Goal: Task Accomplishment & Management: Use online tool/utility

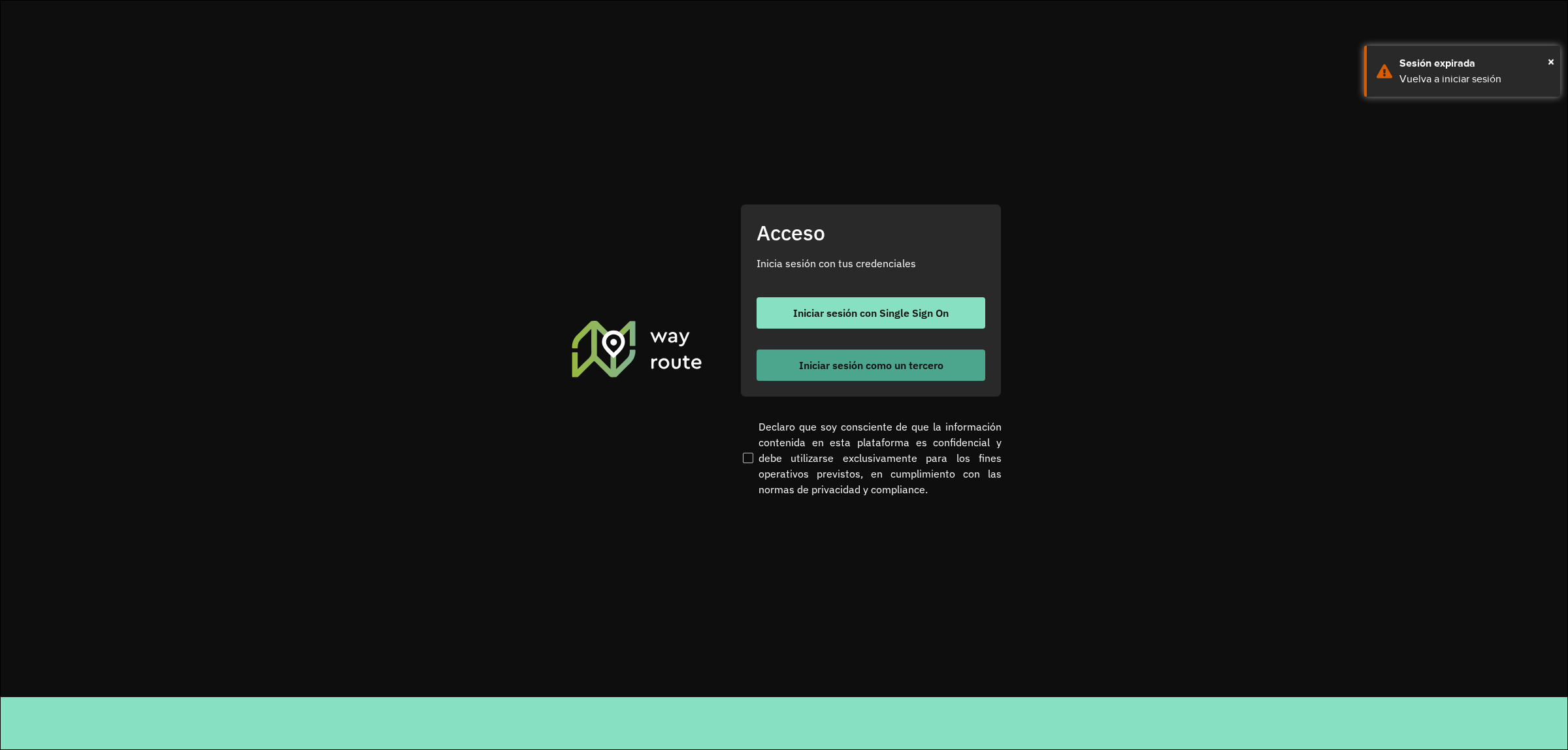
click at [784, 353] on button "Iniciar sesión como un tercero" at bounding box center [871, 365] width 228 height 31
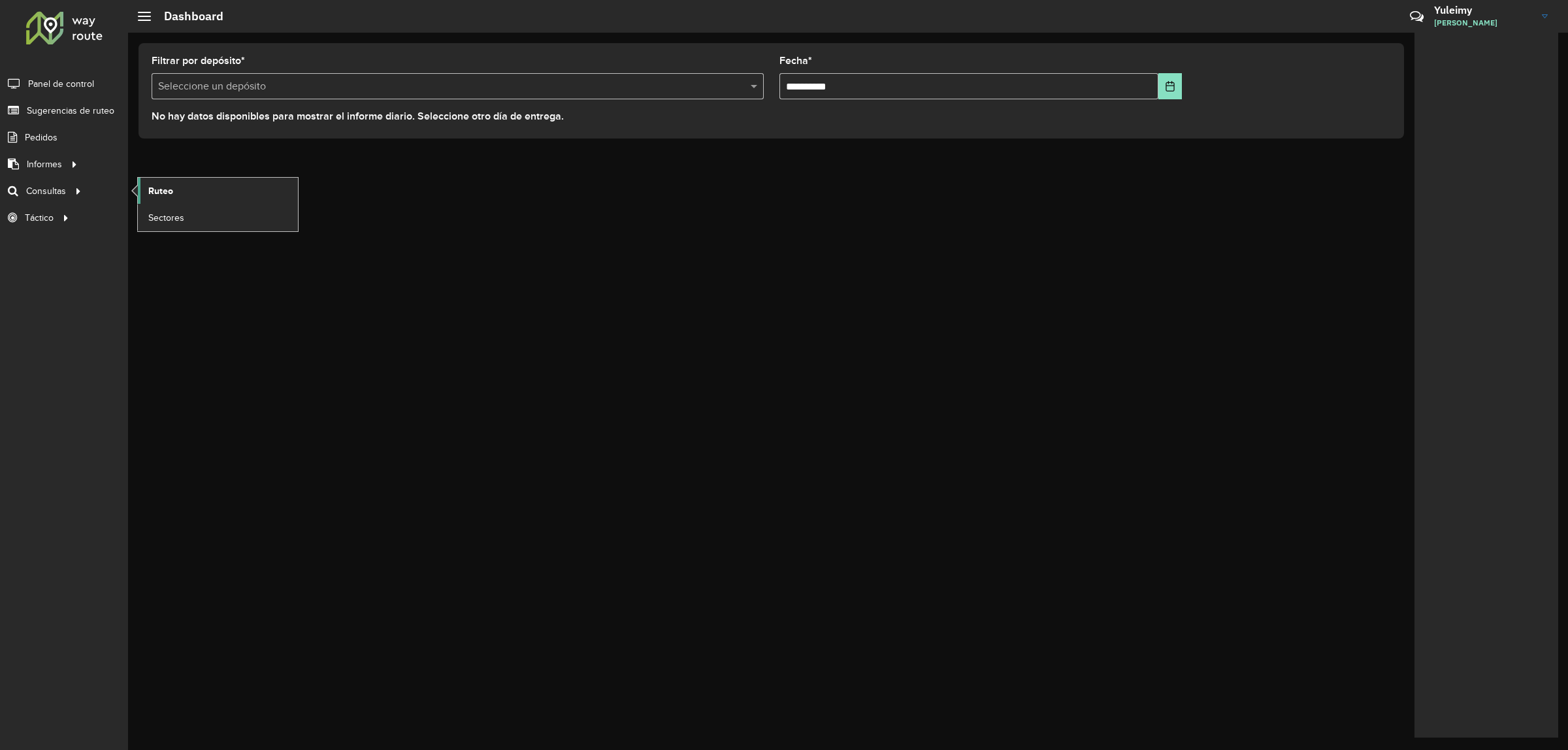
click at [144, 194] on link "Ruteo" at bounding box center [218, 191] width 160 height 26
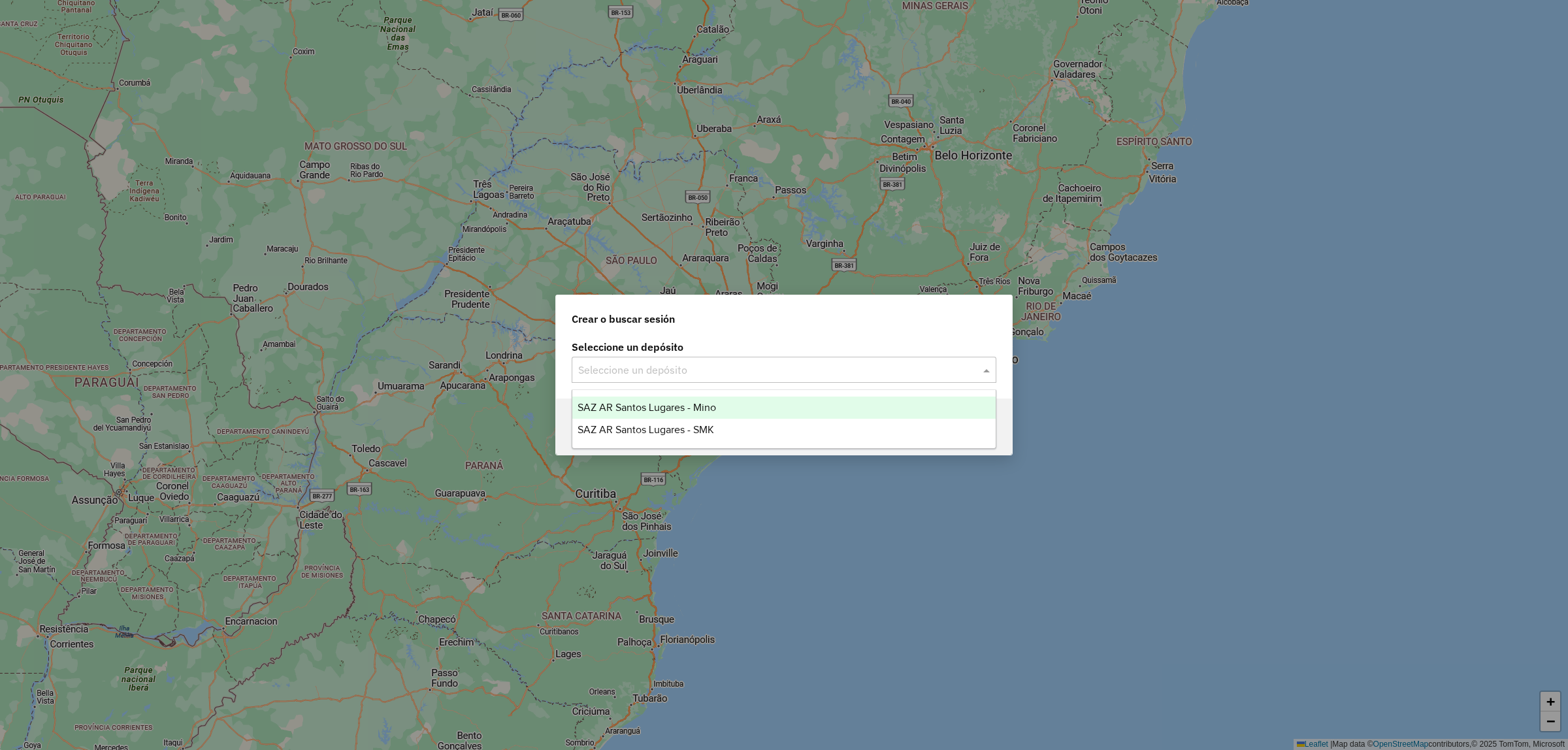
click at [662, 361] on div "Seleccione un depósito" at bounding box center [784, 370] width 425 height 26
click at [670, 403] on span "SAZ AR Santos Lugares - Mino" at bounding box center [646, 407] width 139 height 11
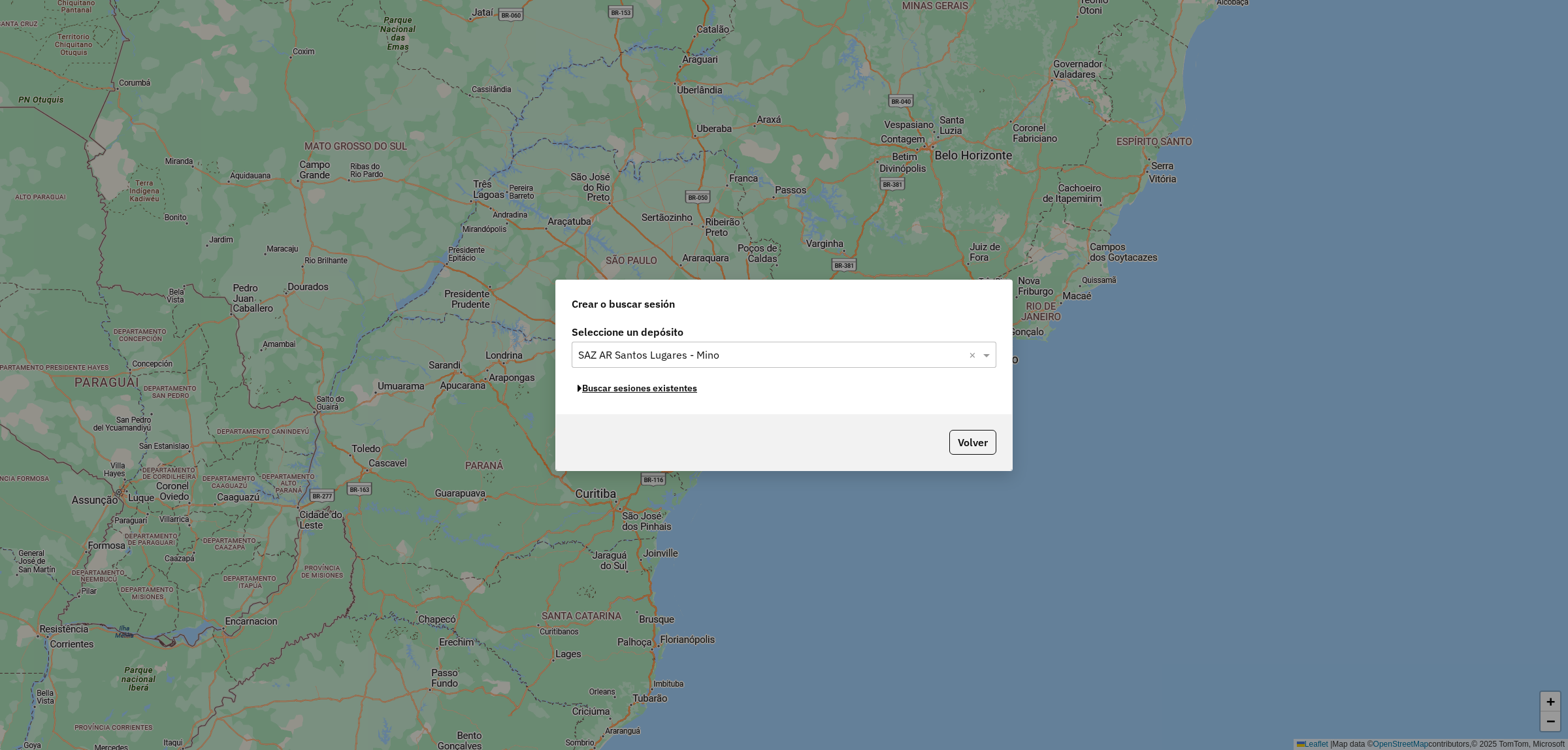
click at [637, 381] on button "Buscar sesiones existentes" at bounding box center [637, 388] width 132 height 20
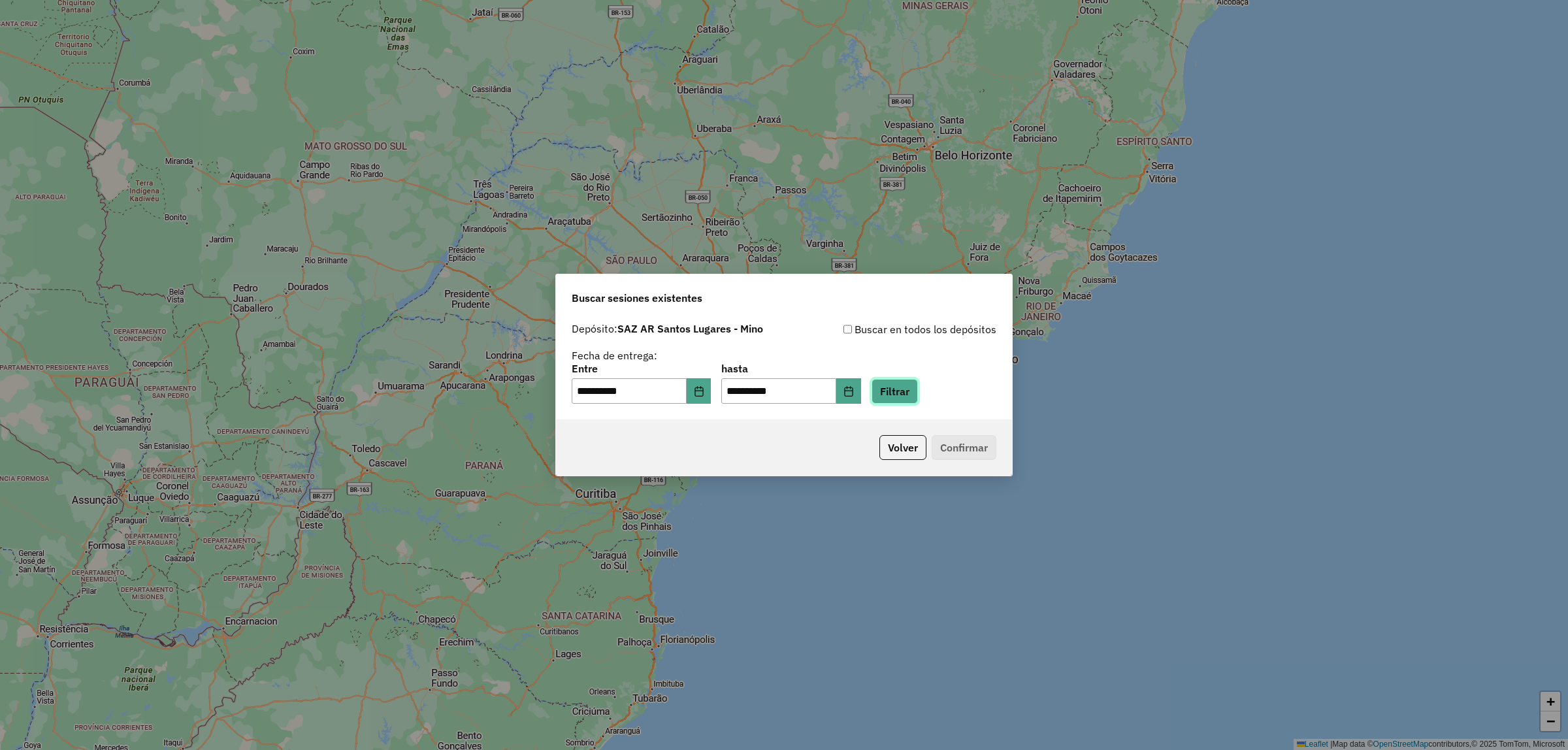
click at [918, 396] on button "Filtrar" at bounding box center [895, 392] width 46 height 24
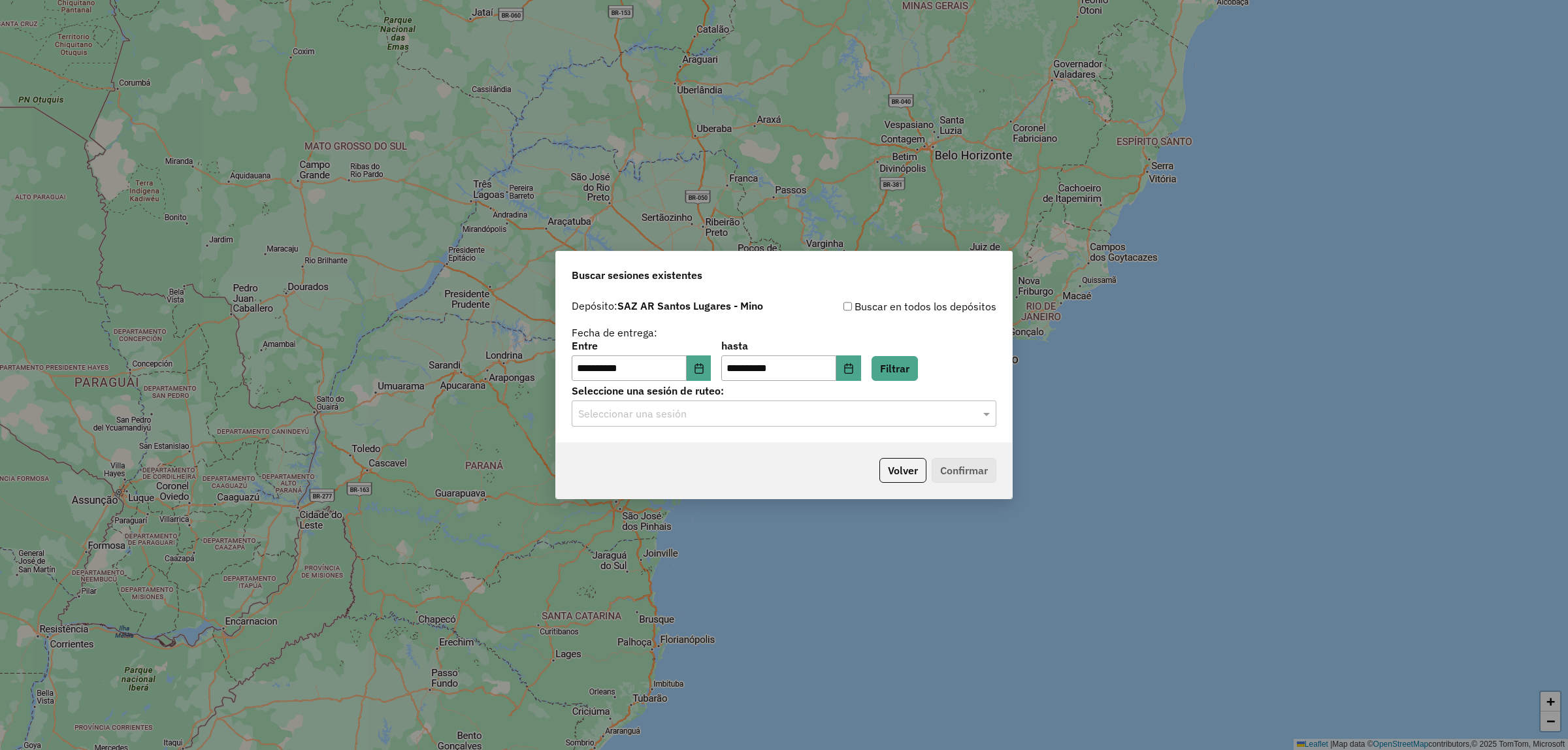
click at [711, 422] on div "Seleccionar una sesión" at bounding box center [784, 413] width 425 height 26
click at [716, 450] on div "1275445 - 15/09/2025 13:43" at bounding box center [784, 452] width 424 height 22
click at [975, 466] on button "Confirmar" at bounding box center [965, 470] width 65 height 24
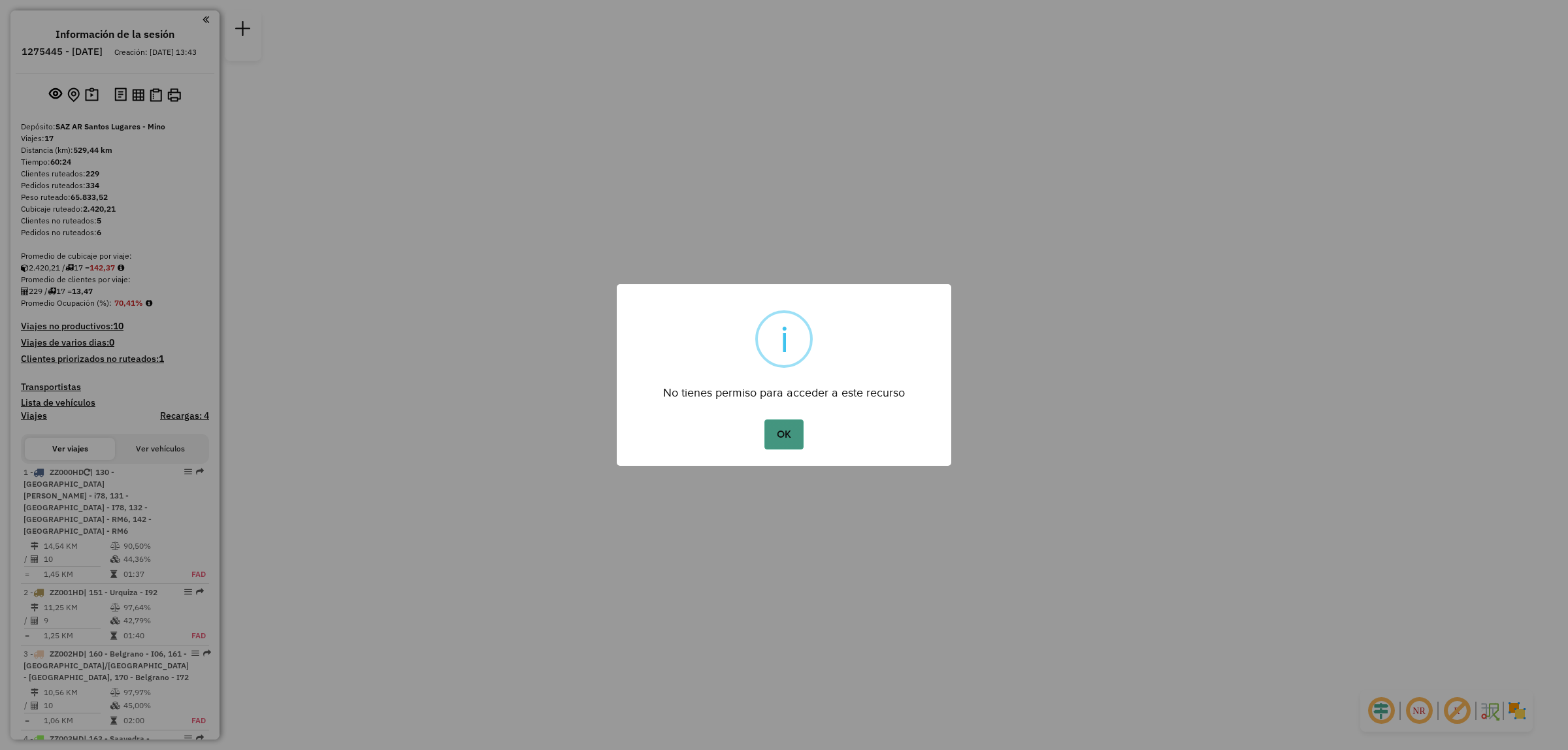
click at [791, 440] on button "OK" at bounding box center [784, 434] width 38 height 30
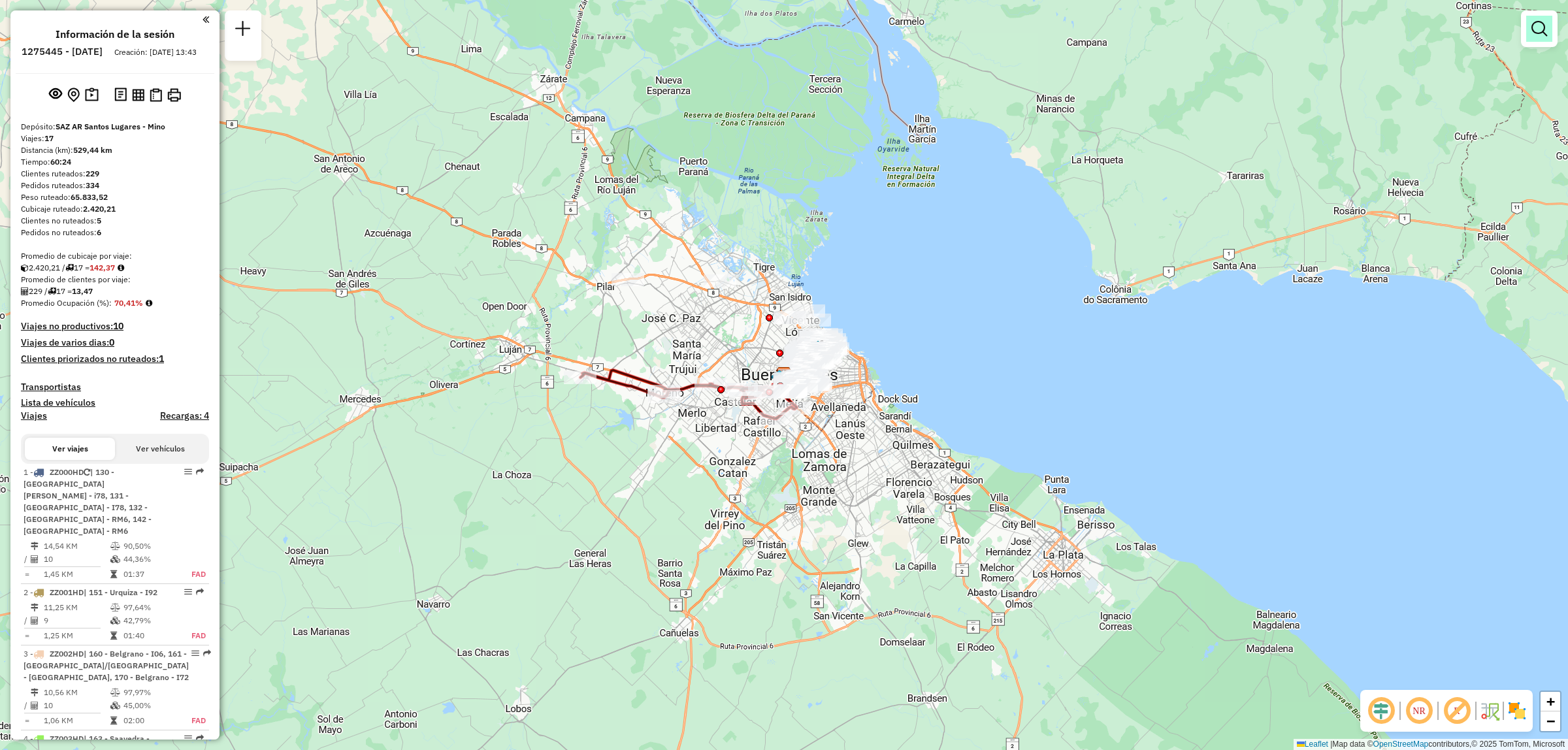
click at [1536, 36] on em at bounding box center [1539, 29] width 16 height 16
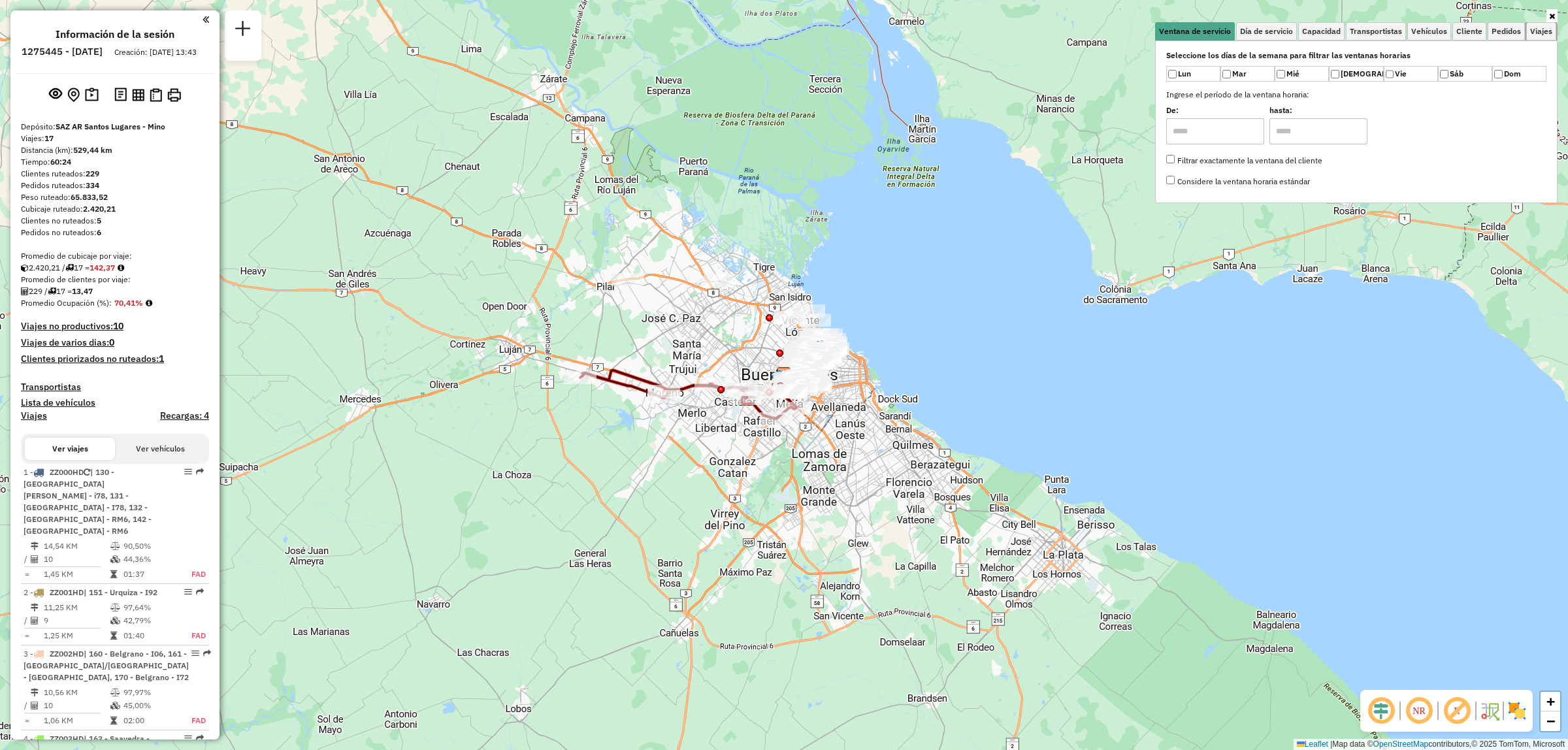
click at [1536, 35] on span "Viajes" at bounding box center [1541, 31] width 22 height 8
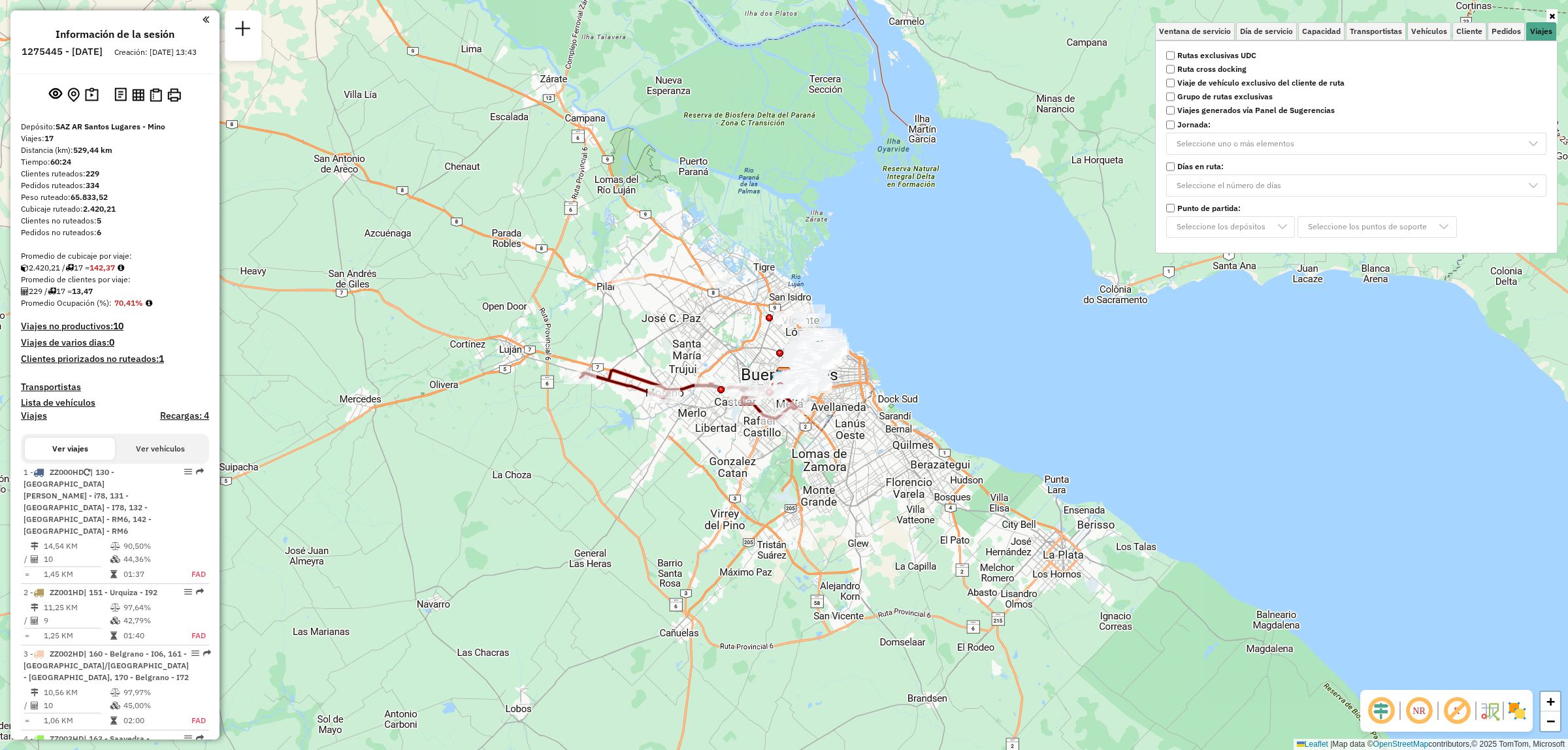
click at [1190, 51] on strong "Rutas exclusivas UDC" at bounding box center [1217, 55] width 79 height 11
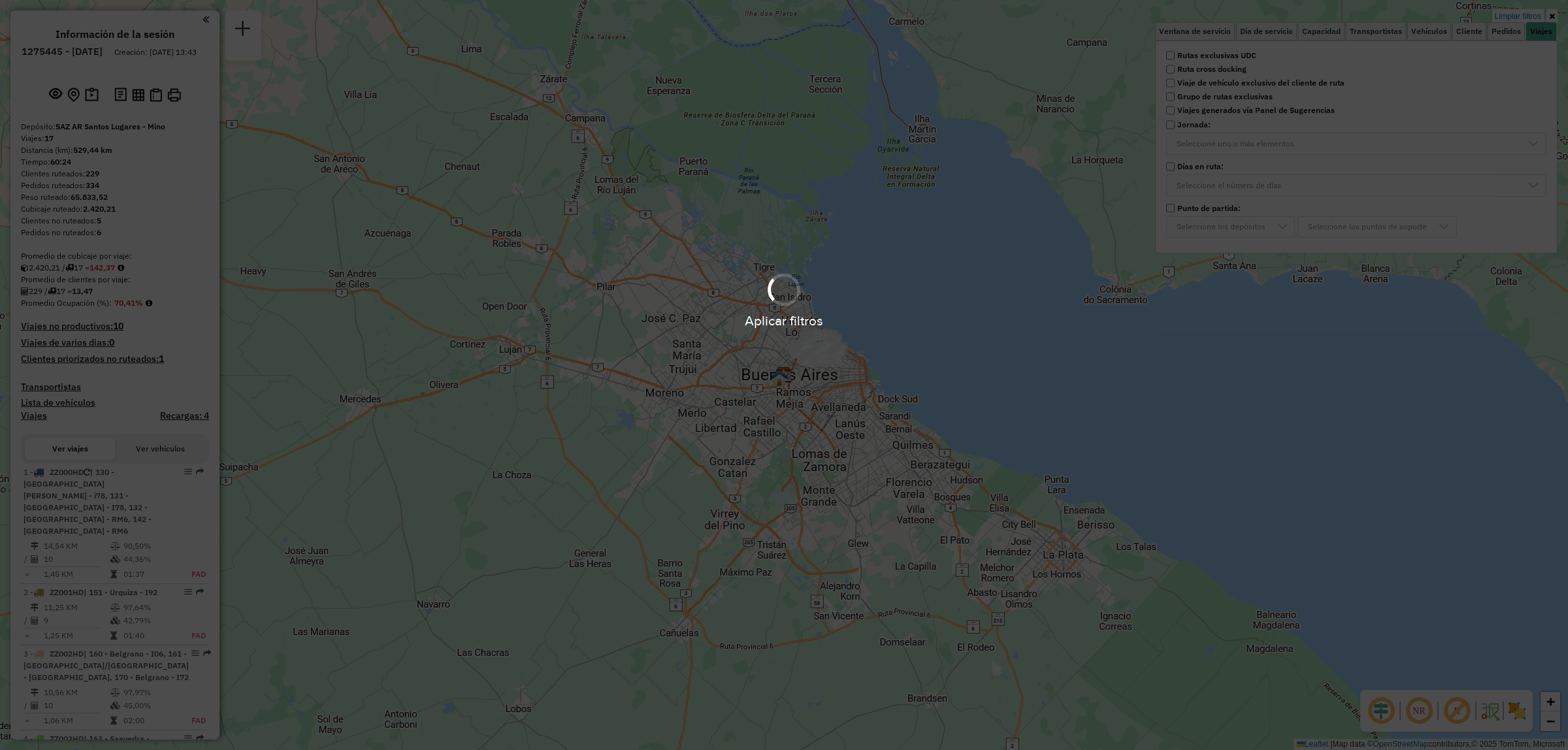
click at [889, 280] on hb-app "Aplicar filtros Pop-up bloqueado! Su explorador bloquea automáticamente la aper…" at bounding box center [784, 375] width 1568 height 750
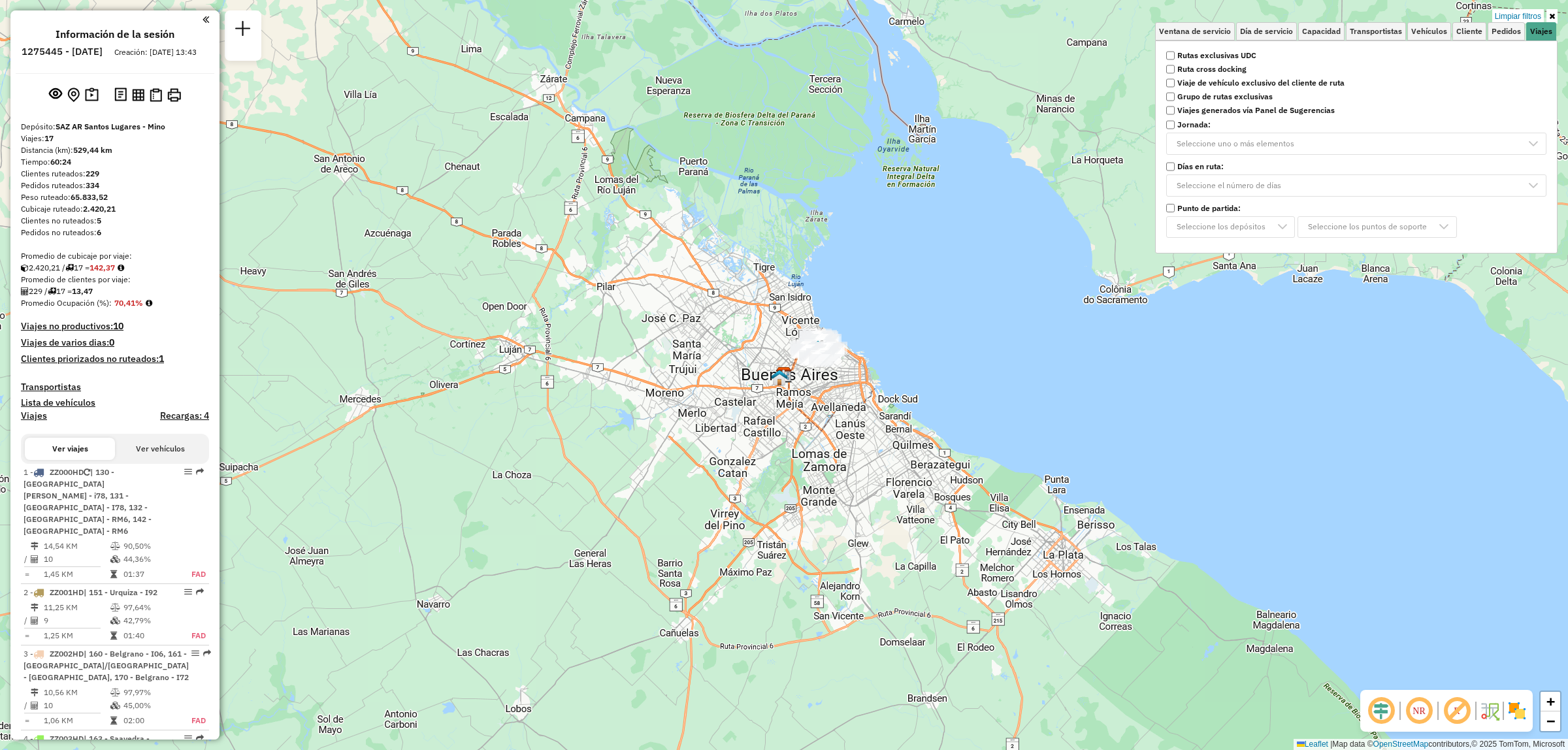
click at [877, 315] on div "Limpiar filtros Ventana de servicio Día de servicio Capacidad Transportistas Ve…" at bounding box center [784, 375] width 1568 height 750
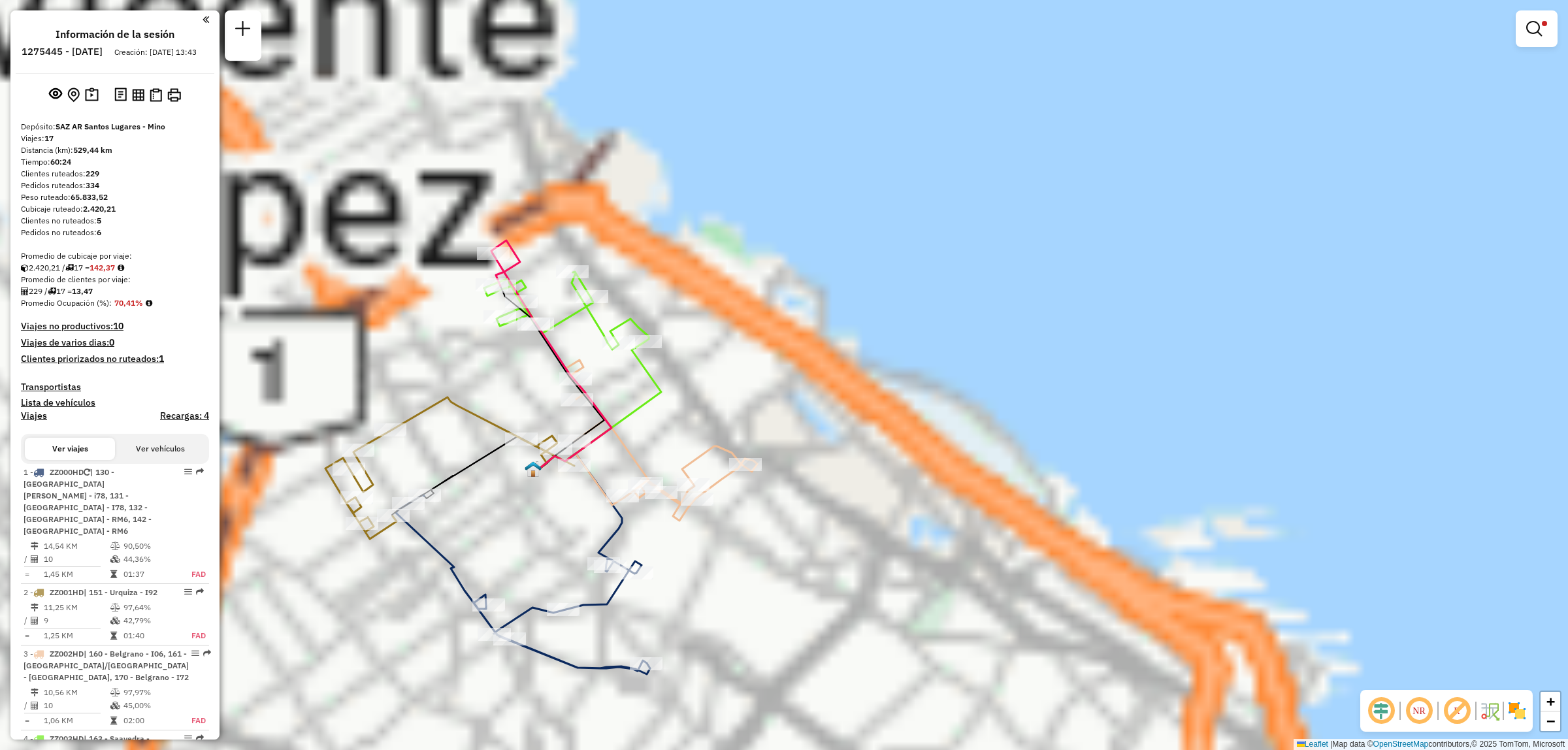
drag, startPoint x: 805, startPoint y: 372, endPoint x: 976, endPoint y: 304, distance: 184.0
click at [976, 304] on div "Limpiar filtros Ventana de servicio Día de servicio Capacidad Transportistas Ve…" at bounding box center [784, 375] width 1568 height 750
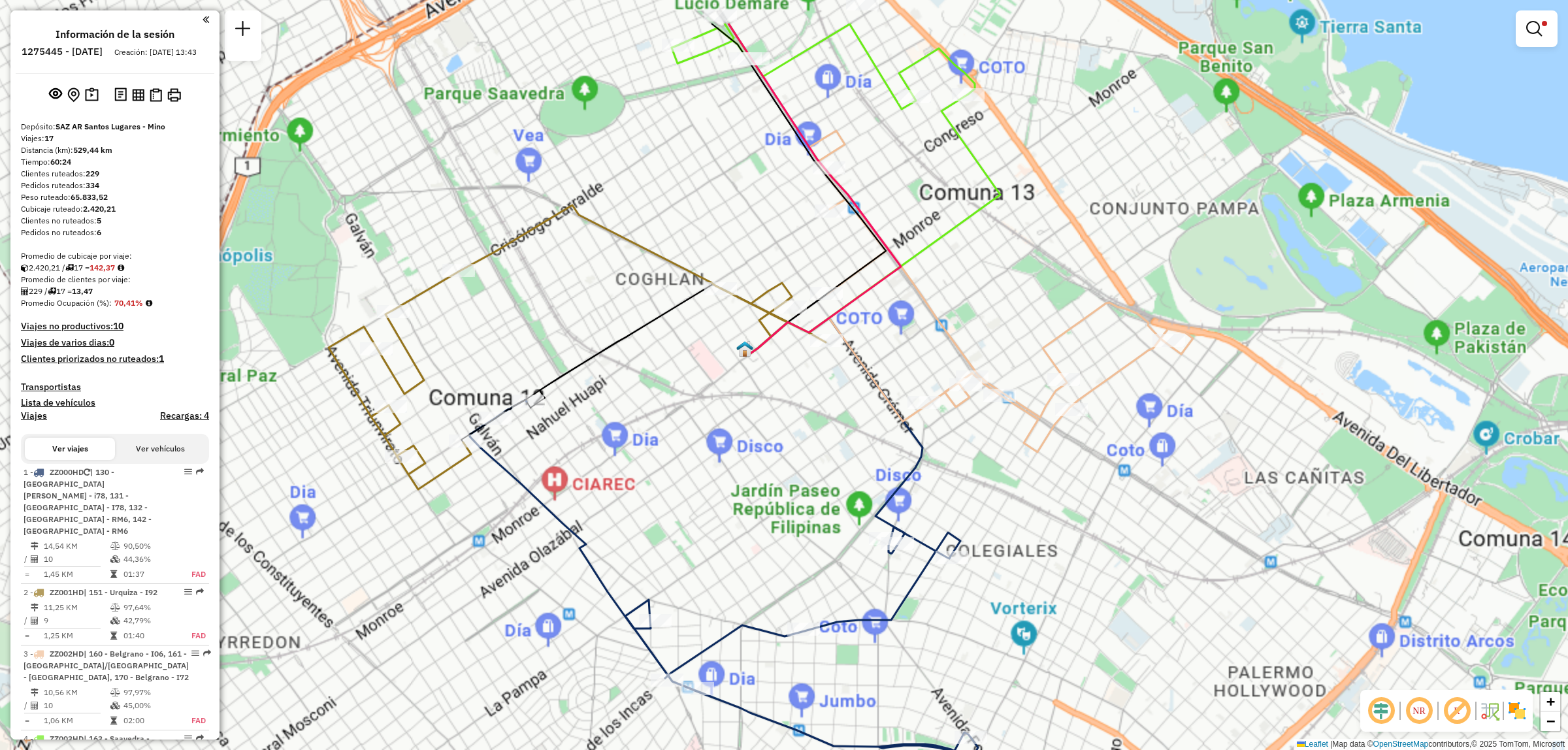
drag, startPoint x: 627, startPoint y: 436, endPoint x: 503, endPoint y: 537, distance: 159.9
click at [505, 537] on div "Limpiar filtros Ventana de servicio Día de servicio Capacidad Transportistas Ve…" at bounding box center [784, 375] width 1568 height 750
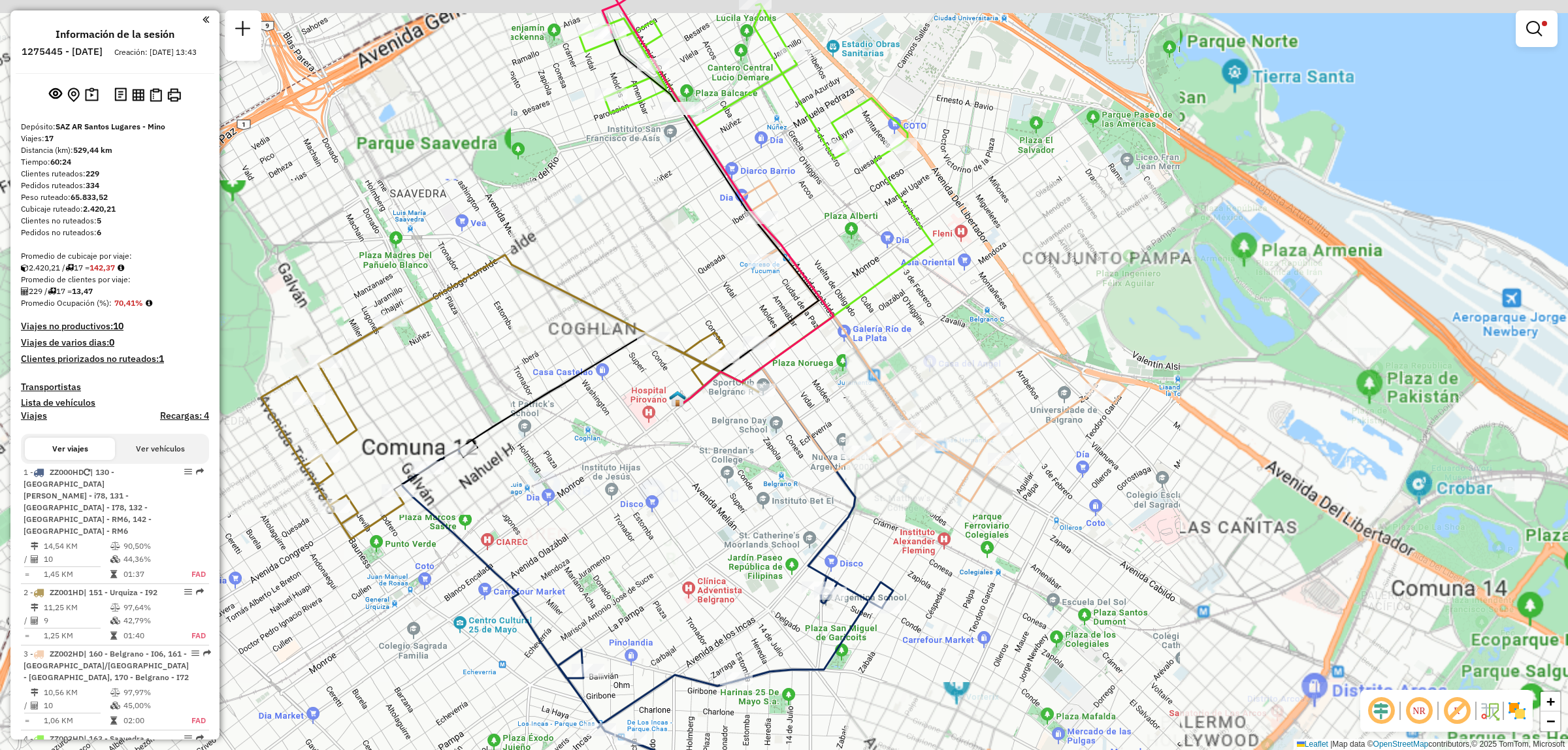
drag, startPoint x: 734, startPoint y: 419, endPoint x: 674, endPoint y: 466, distance: 76.2
click at [674, 466] on div "Limpiar filtros Ventana de servicio Día de servicio Capacidad Transportistas Ve…" at bounding box center [784, 375] width 1568 height 750
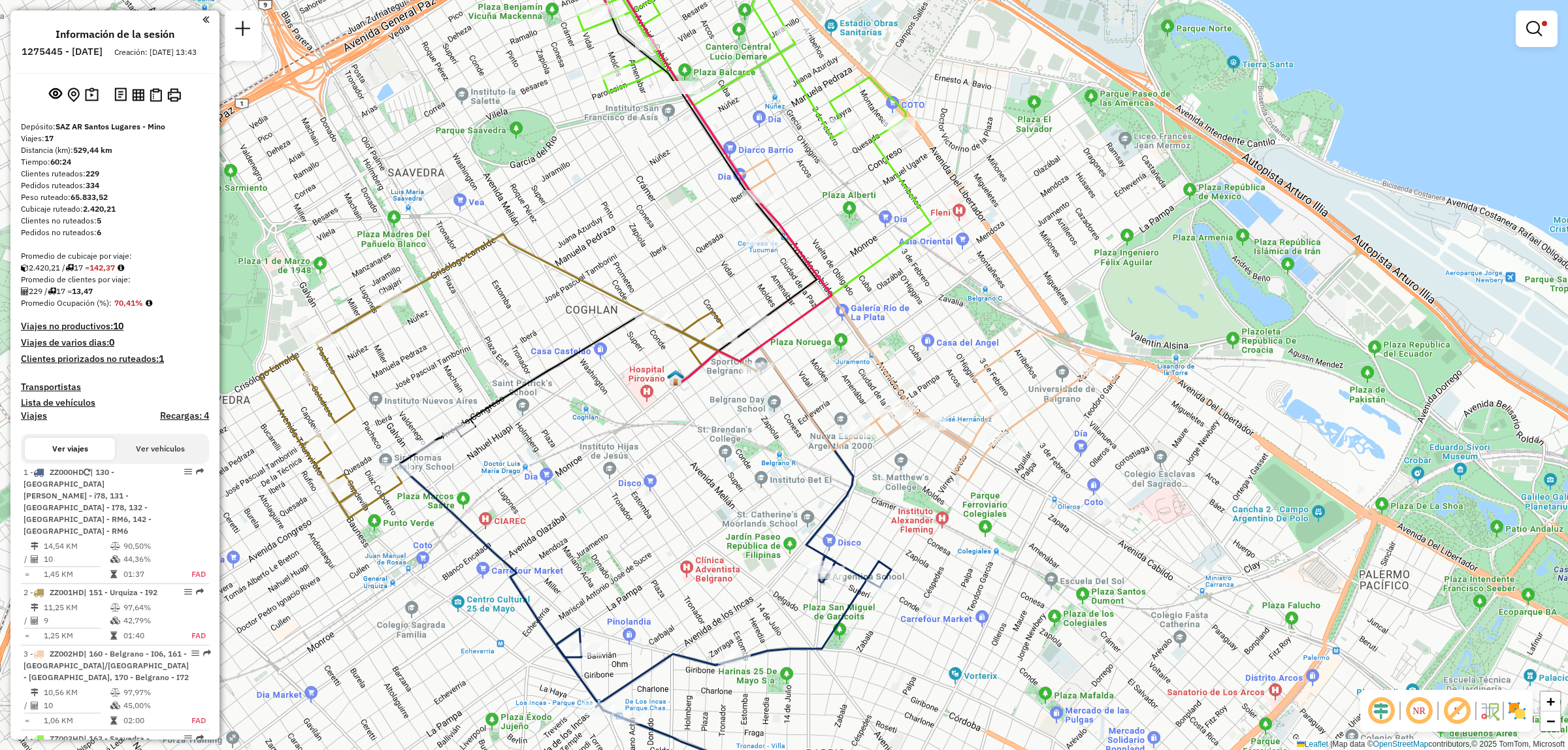
drag, startPoint x: 718, startPoint y: 575, endPoint x: 716, endPoint y: 553, distance: 22.1
click at [716, 553] on div "Limpiar filtros Ventana de servicio Día de servicio Capacidad Transportistas Ve…" at bounding box center [784, 375] width 1568 height 750
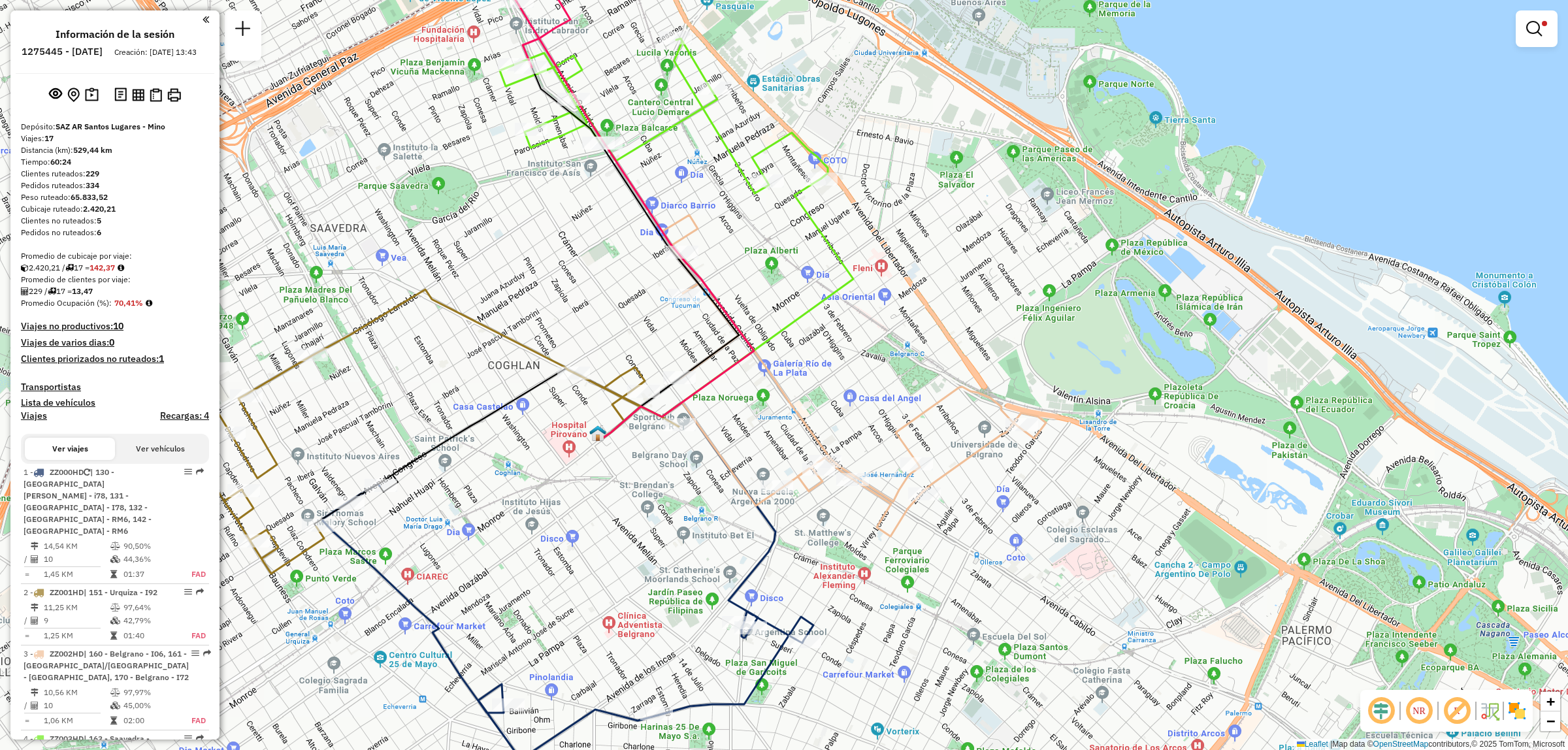
drag, startPoint x: 615, startPoint y: 424, endPoint x: 537, endPoint y: 479, distance: 95.4
click at [537, 479] on div "Limpiar filtros Ventana de servicio Día de servicio Capacidad Transportistas Ve…" at bounding box center [784, 375] width 1568 height 750
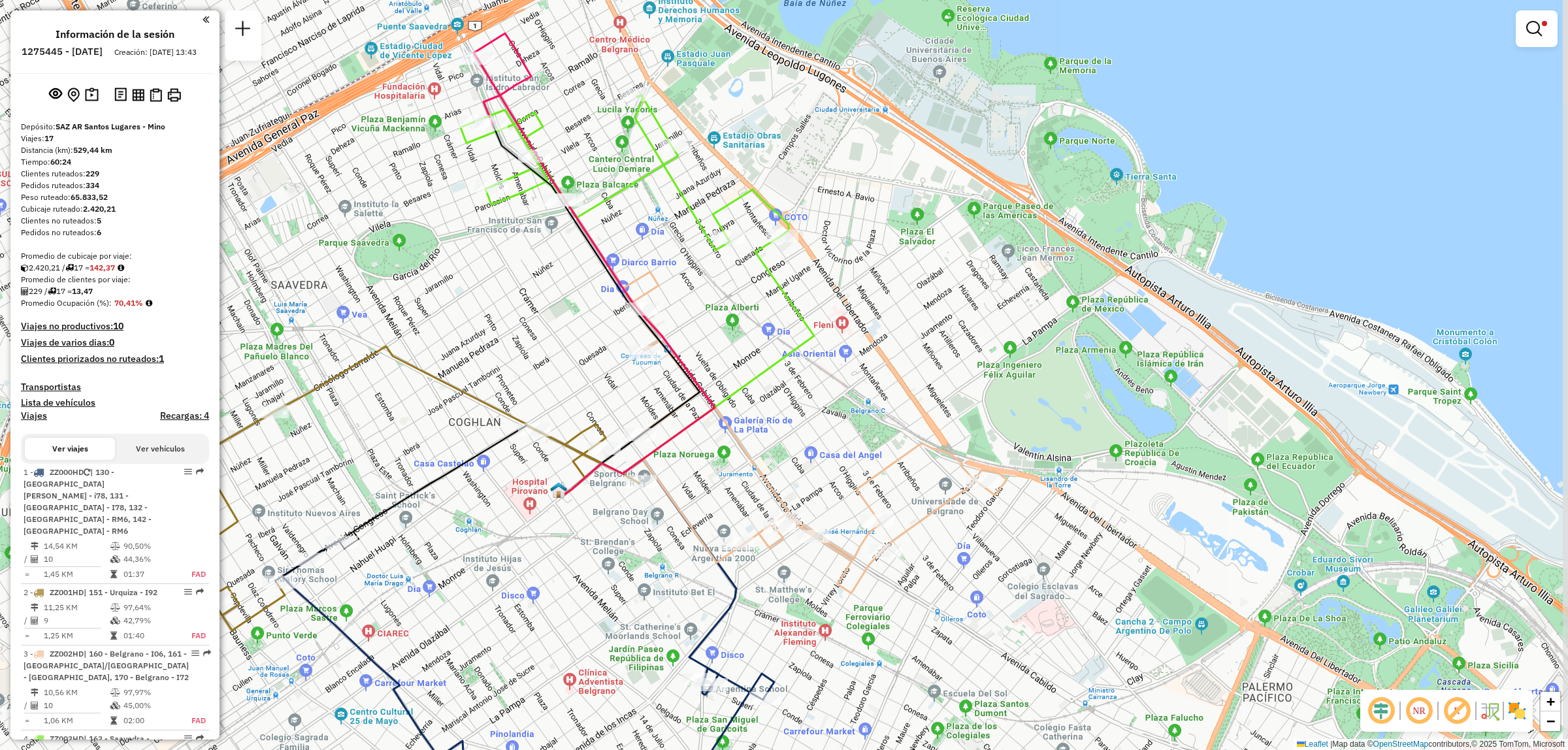
drag, startPoint x: 726, startPoint y: 376, endPoint x: 687, endPoint y: 433, distance: 69.1
click at [687, 433] on icon at bounding box center [597, 276] width 237 height 437
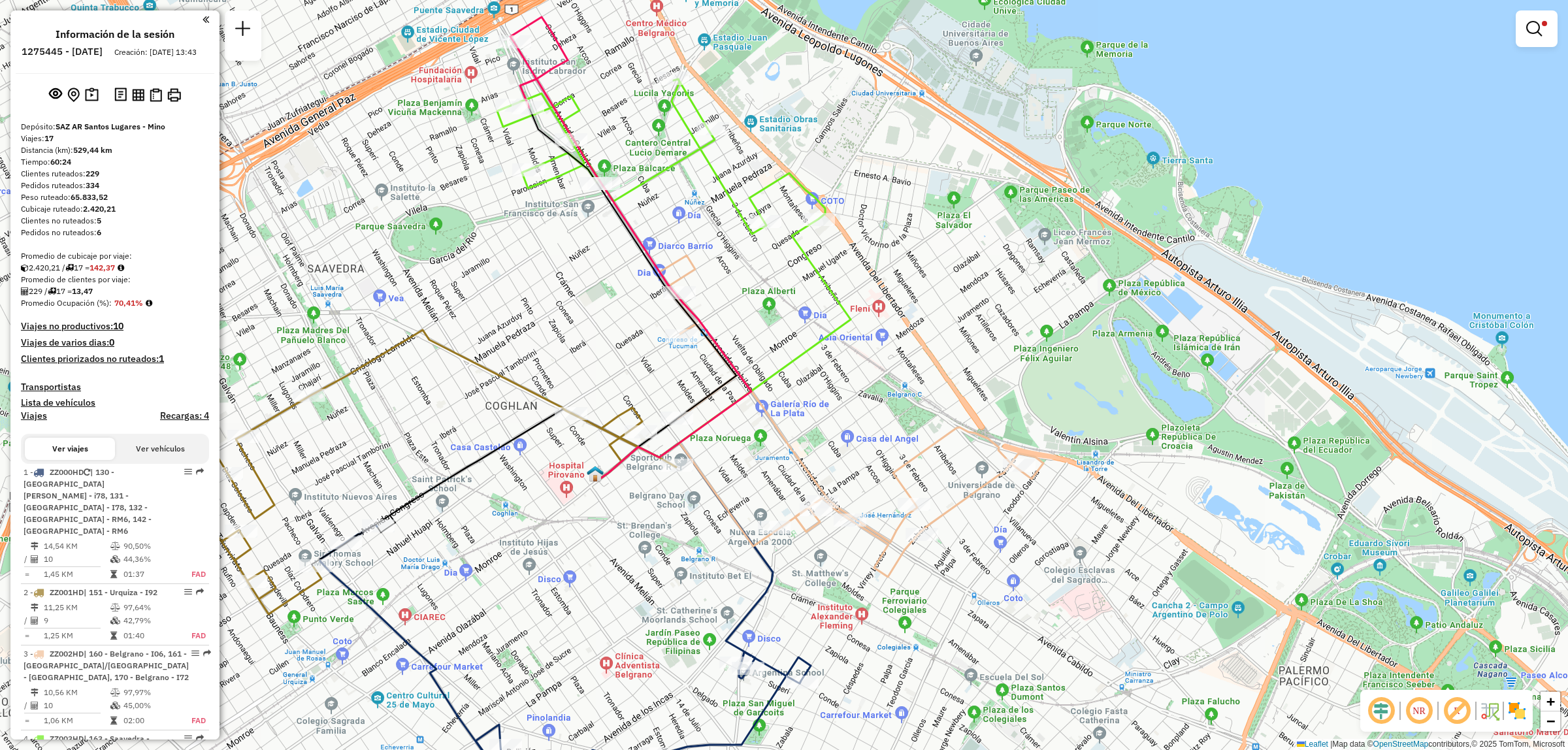
drag, startPoint x: 585, startPoint y: 376, endPoint x: 619, endPoint y: 360, distance: 37.6
click at [619, 360] on div "Limpiar filtros Ventana de servicio Día de servicio Capacidad Transportistas Ve…" at bounding box center [784, 375] width 1568 height 750
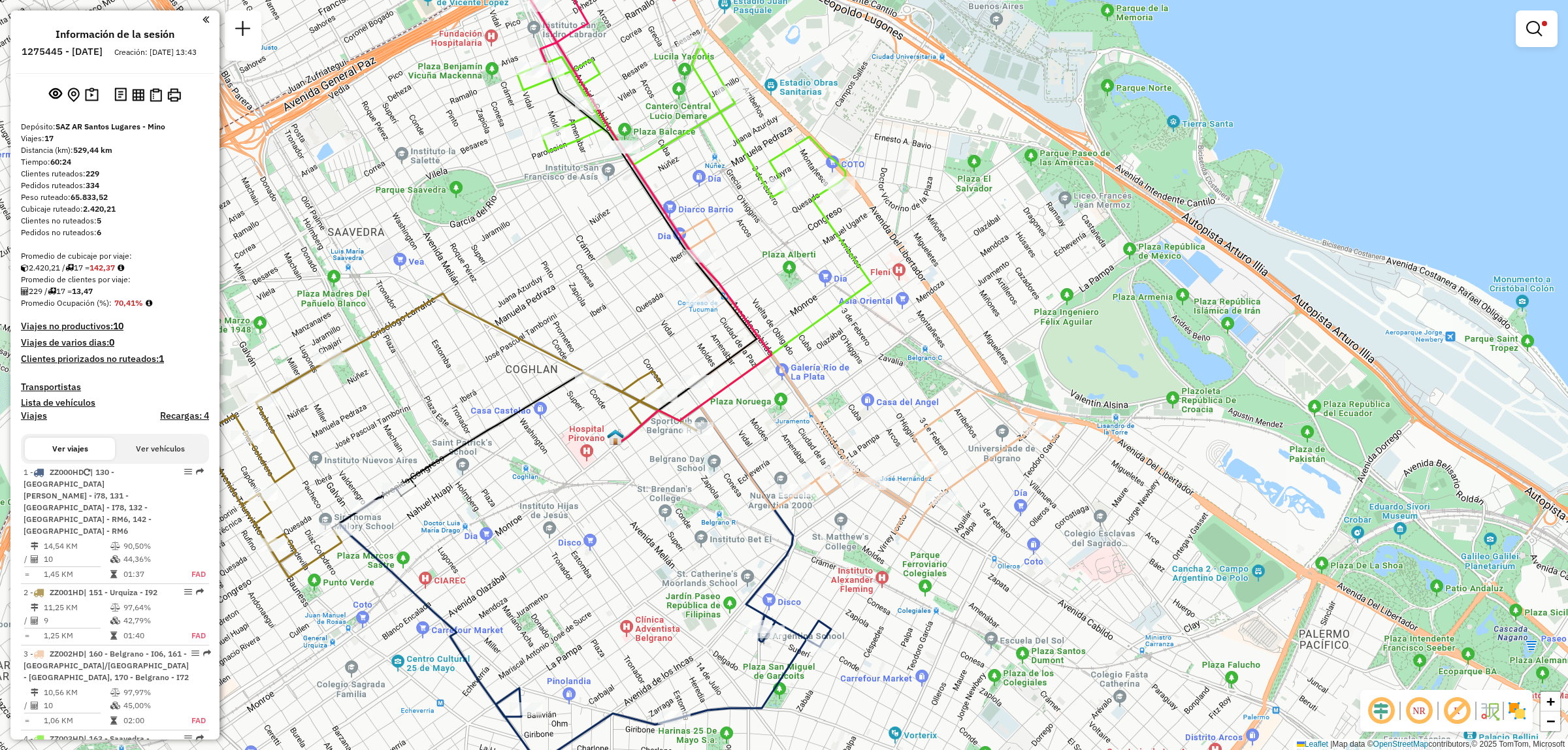
drag, startPoint x: 452, startPoint y: 534, endPoint x: 472, endPoint y: 497, distance: 42.1
click at [472, 497] on div "Limpiar filtros Ventana de servicio Día de servicio Capacidad Transportistas Ve…" at bounding box center [784, 375] width 1568 height 750
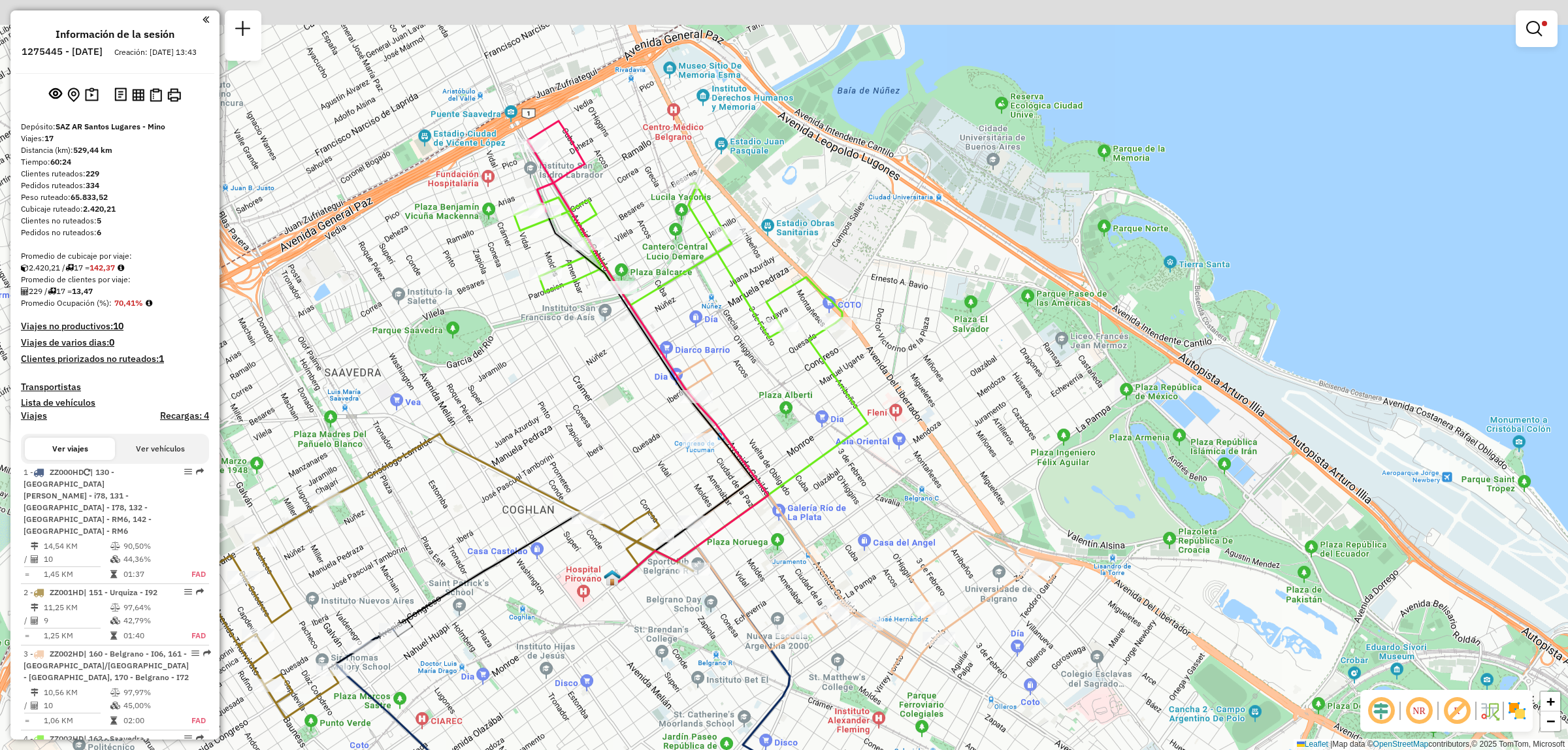
drag, startPoint x: 515, startPoint y: 247, endPoint x: 511, endPoint y: 387, distance: 140.1
click at [511, 387] on div "Limpiar filtros Ventana de servicio Día de servicio Capacidad Transportistas Ve…" at bounding box center [784, 375] width 1568 height 750
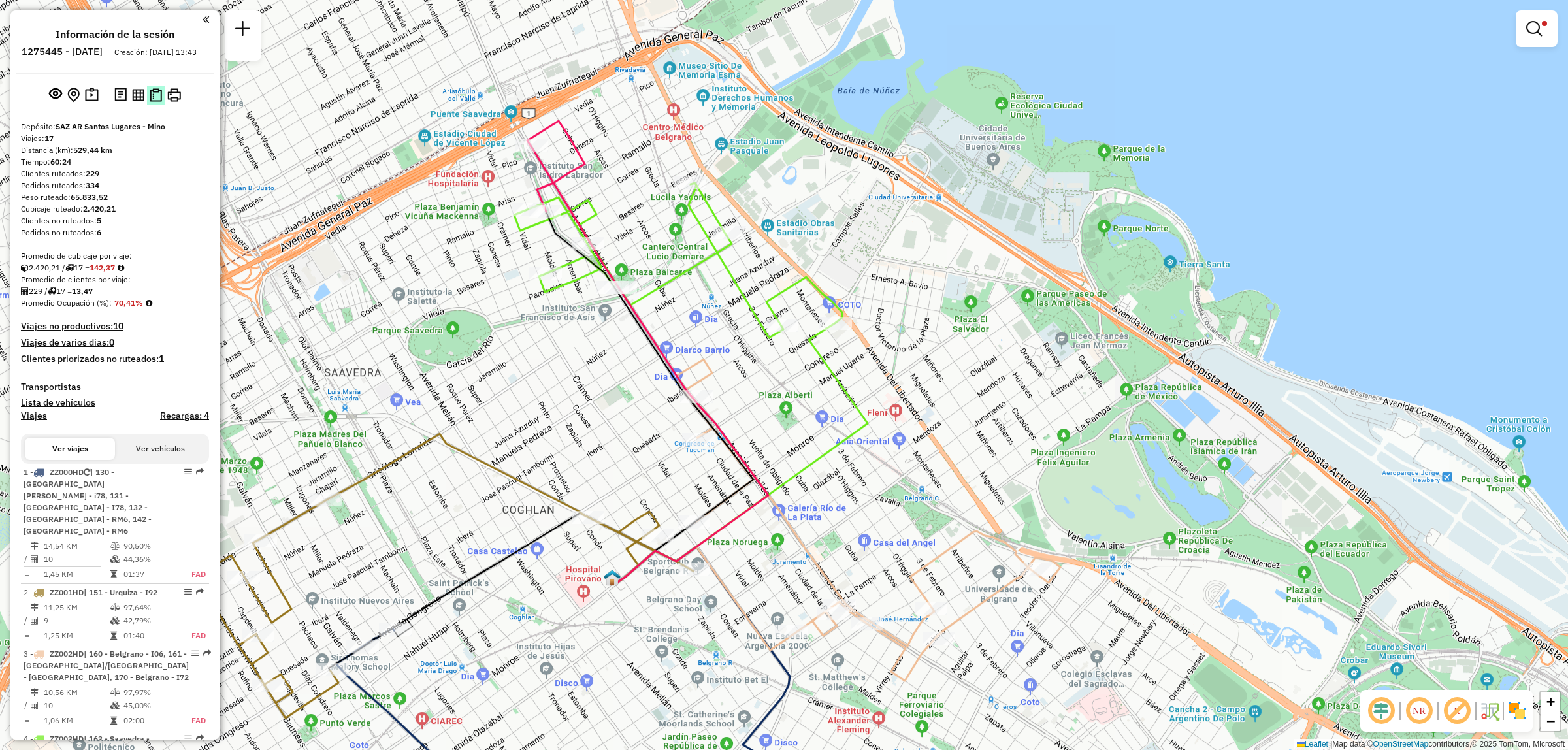
click at [152, 99] on button at bounding box center [156, 95] width 17 height 19
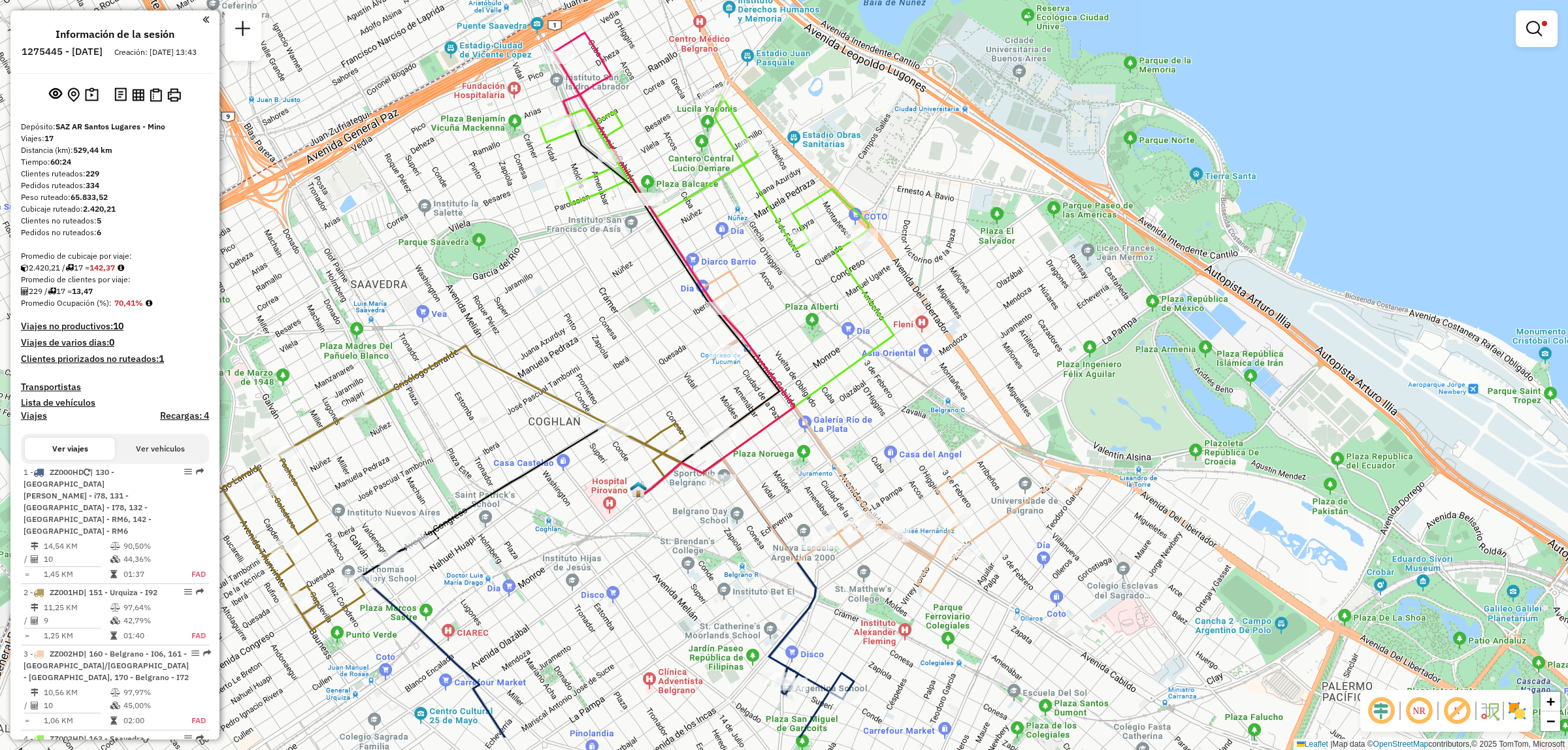
drag, startPoint x: 835, startPoint y: 462, endPoint x: 861, endPoint y: 376, distance: 89.8
click at [861, 376] on div "Limpiar filtros Ventana de servicio Día de servicio Capacidad Transportistas Ve…" at bounding box center [784, 375] width 1568 height 750
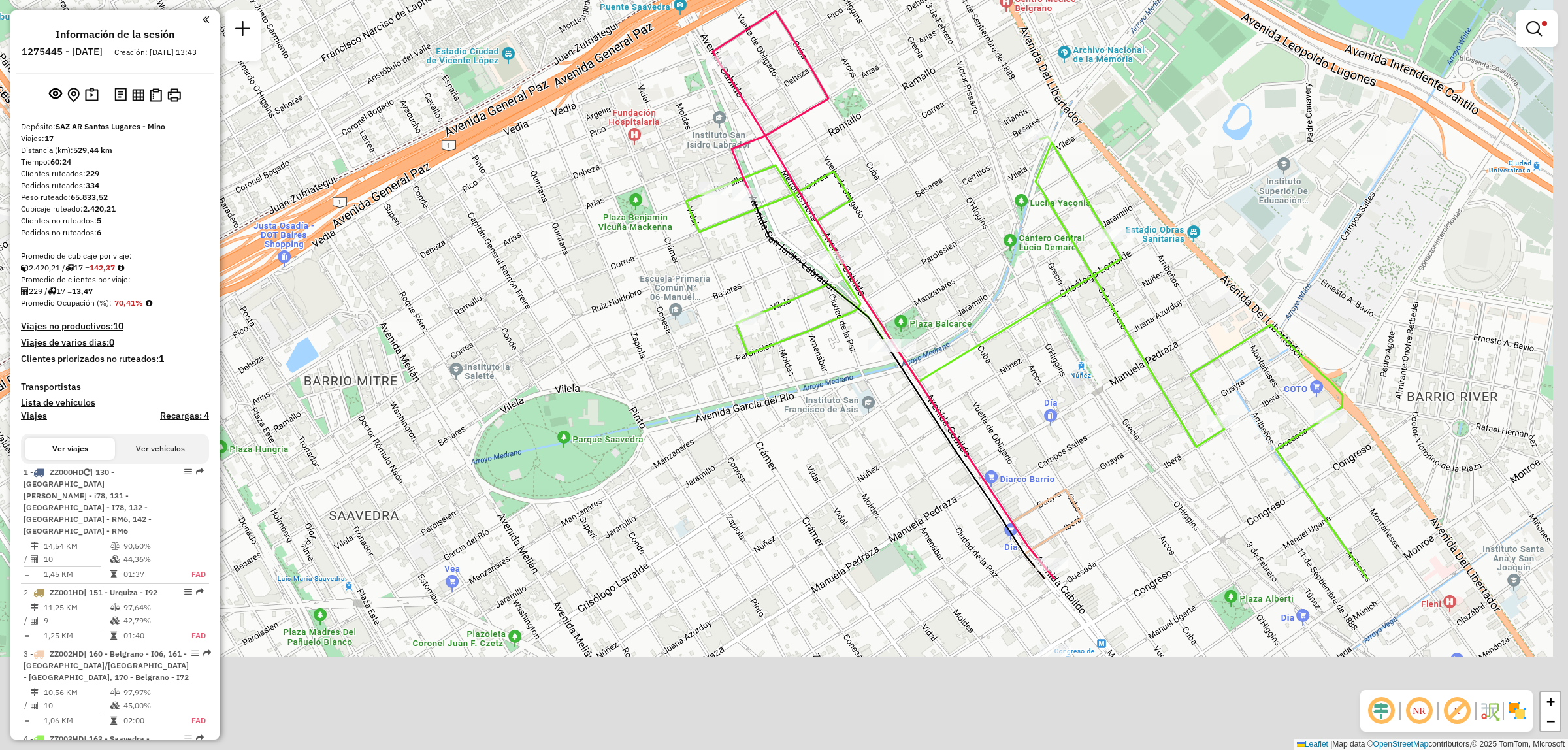
drag, startPoint x: 1039, startPoint y: 435, endPoint x: 929, endPoint y: 154, distance: 301.8
click at [930, 158] on div "Limpiar filtros Ventana de servicio Día de servicio Capacidad Transportistas Ve…" at bounding box center [784, 375] width 1568 height 750
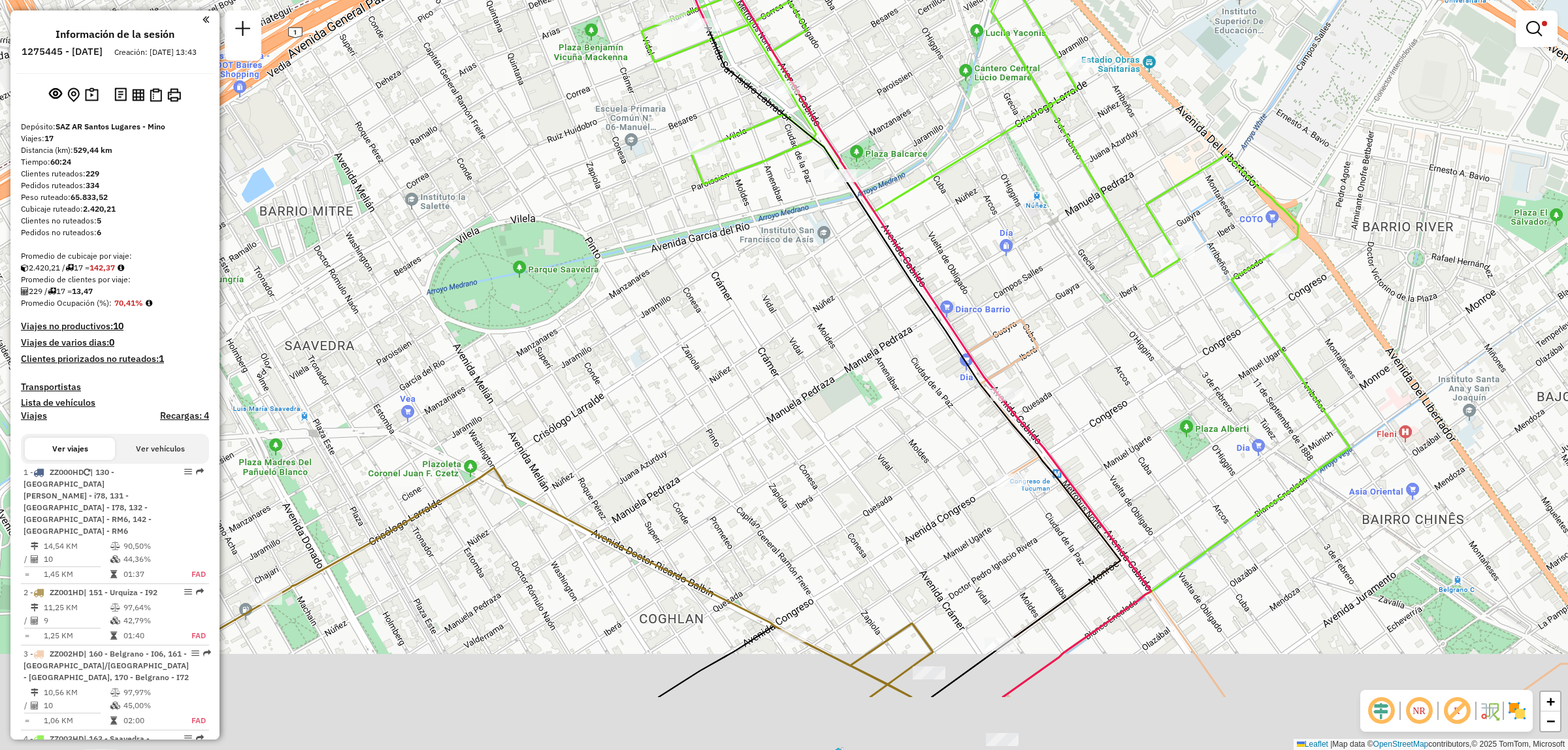
drag, startPoint x: 982, startPoint y: 185, endPoint x: 948, endPoint y: 152, distance: 47.4
click at [948, 152] on div "Limpiar filtros Ventana de servicio Día de servicio Capacidad Transportistas Ve…" at bounding box center [784, 375] width 1568 height 750
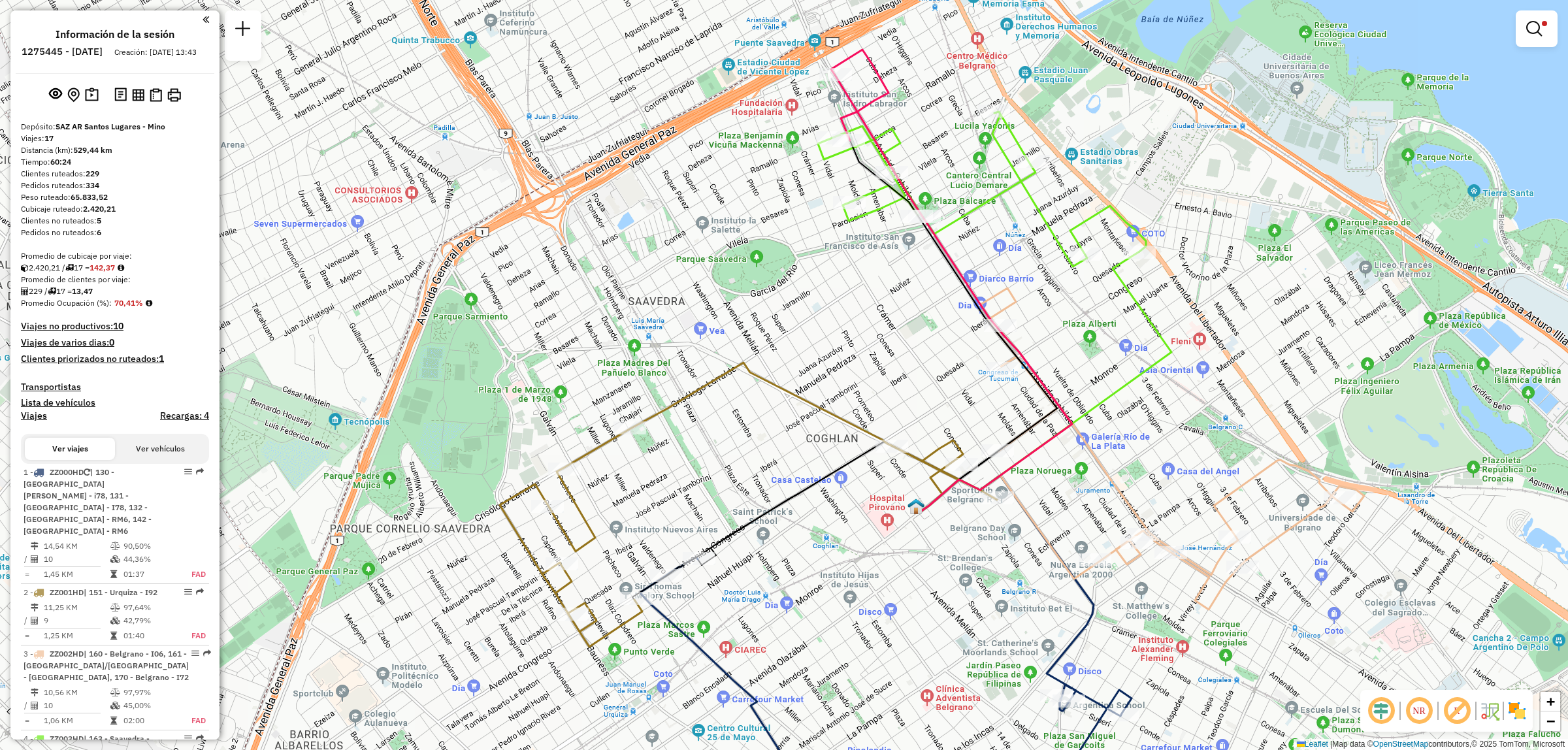
drag, startPoint x: 1098, startPoint y: 577, endPoint x: 1020, endPoint y: 465, distance: 136.5
click at [1020, 466] on div "Ruta 3 - Placa ZZ002HD 0000452081 - PIPOSA Limpiar filtros Ventana de servicio …" at bounding box center [784, 375] width 1568 height 750
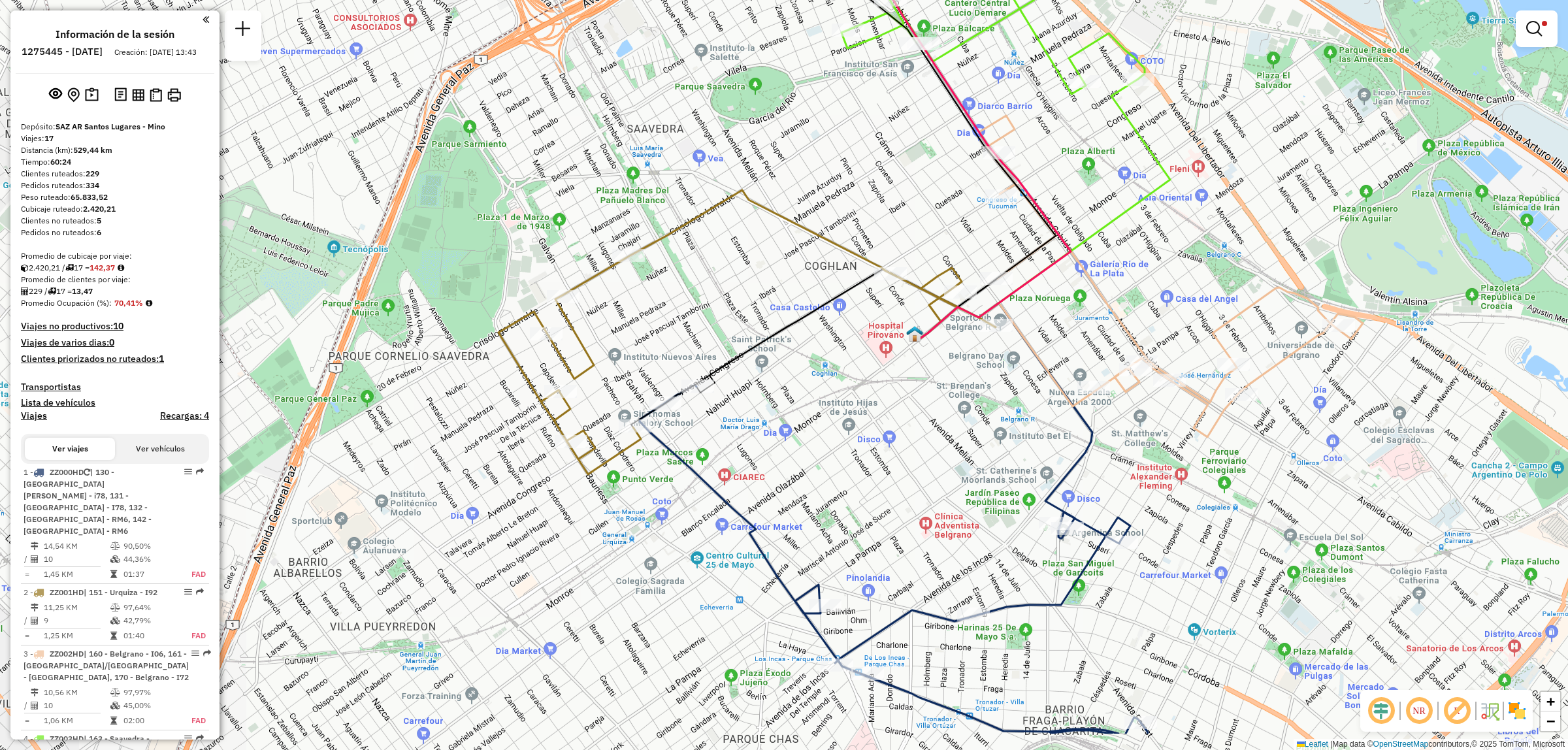
drag, startPoint x: 766, startPoint y: 478, endPoint x: 821, endPoint y: 377, distance: 115.0
click at [821, 377] on div "Limpiar filtros Ventana de servicio Día de servicio Capacidad Transportistas Ve…" at bounding box center [784, 375] width 1568 height 750
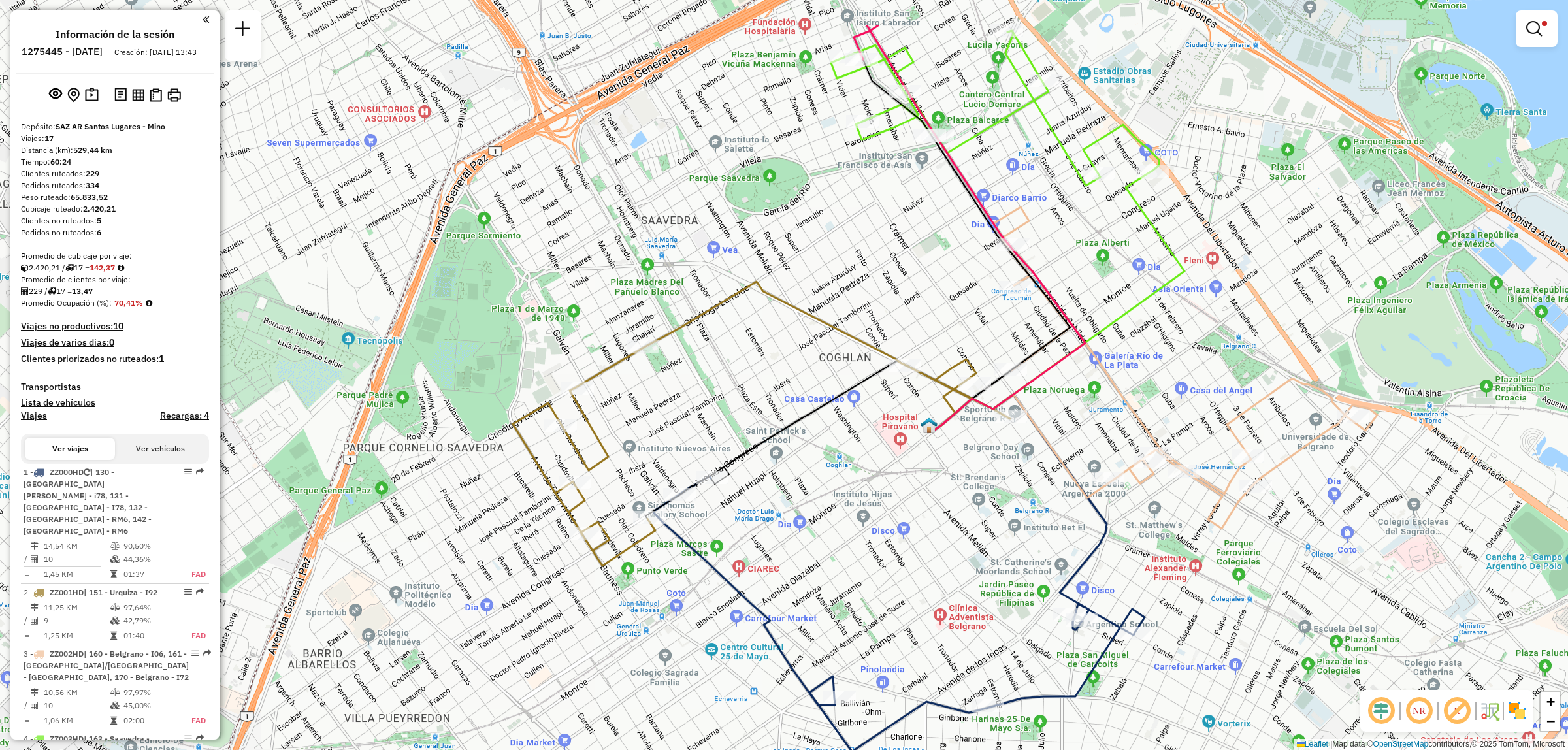
drag, startPoint x: 1122, startPoint y: 302, endPoint x: 1143, endPoint y: 527, distance: 226.0
click at [1143, 525] on icon at bounding box center [1186, 368] width 384 height 322
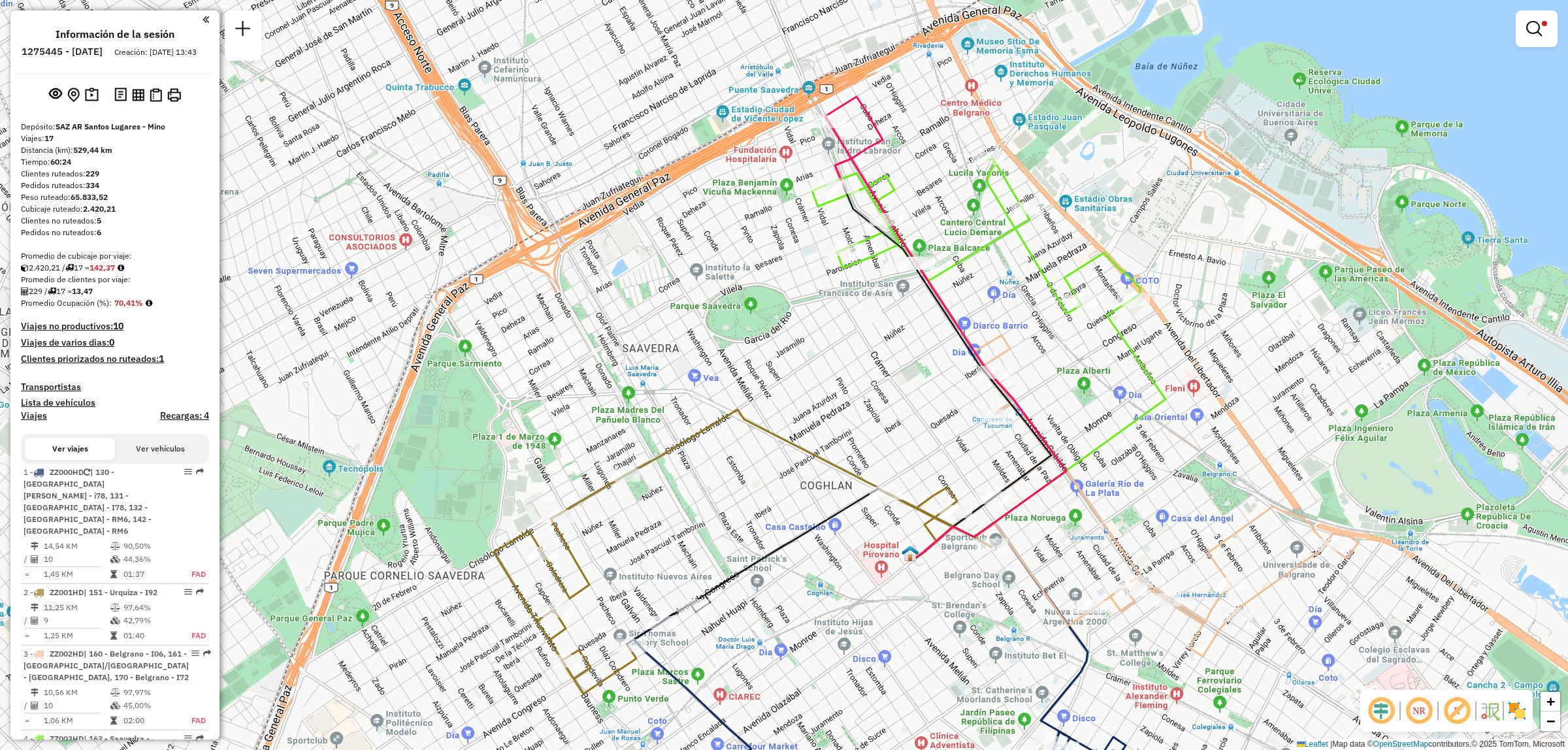
drag, startPoint x: 1051, startPoint y: 484, endPoint x: 948, endPoint y: 286, distance: 223.2
click at [972, 338] on icon at bounding box center [948, 340] width 237 height 437
select select "**********"
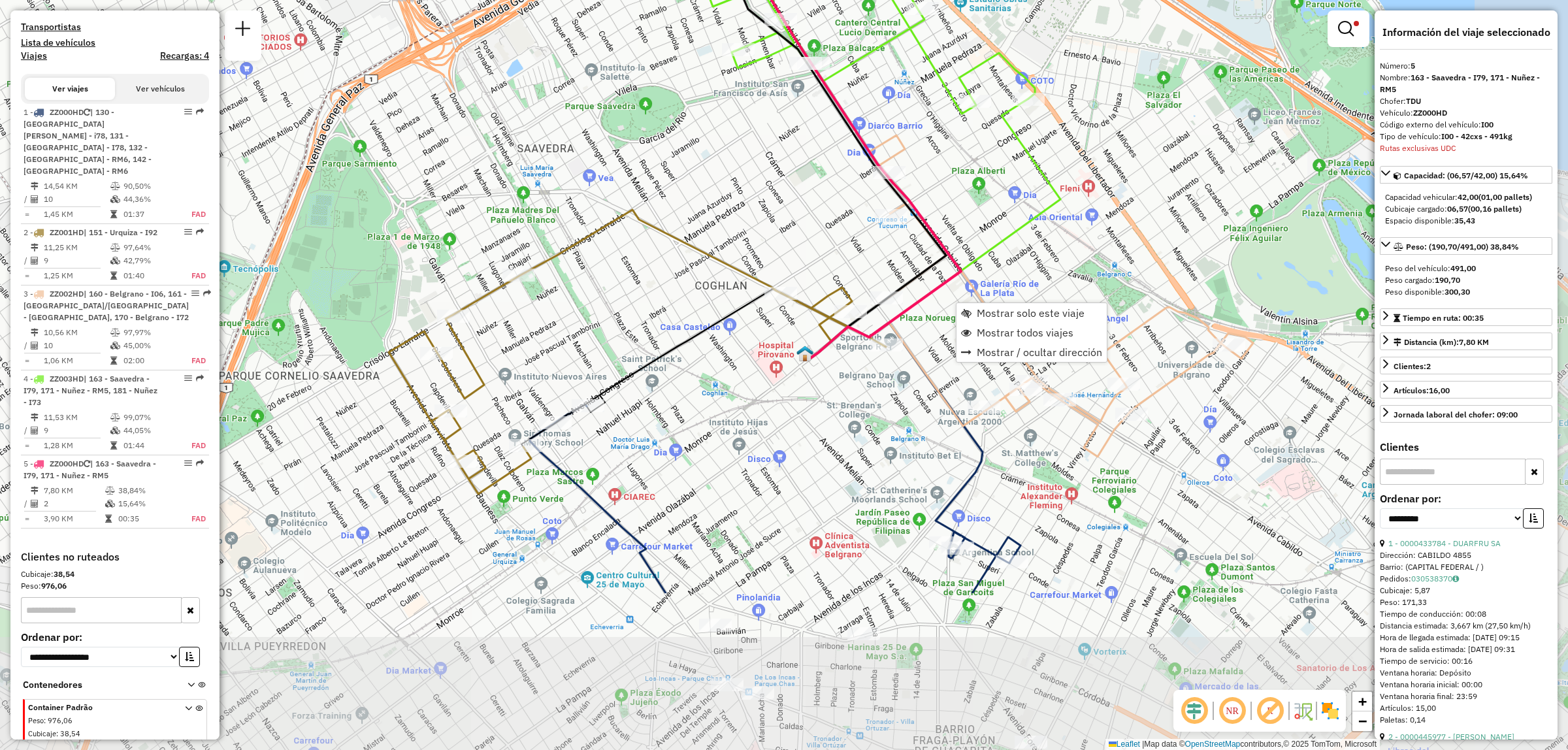
scroll to position [436, 0]
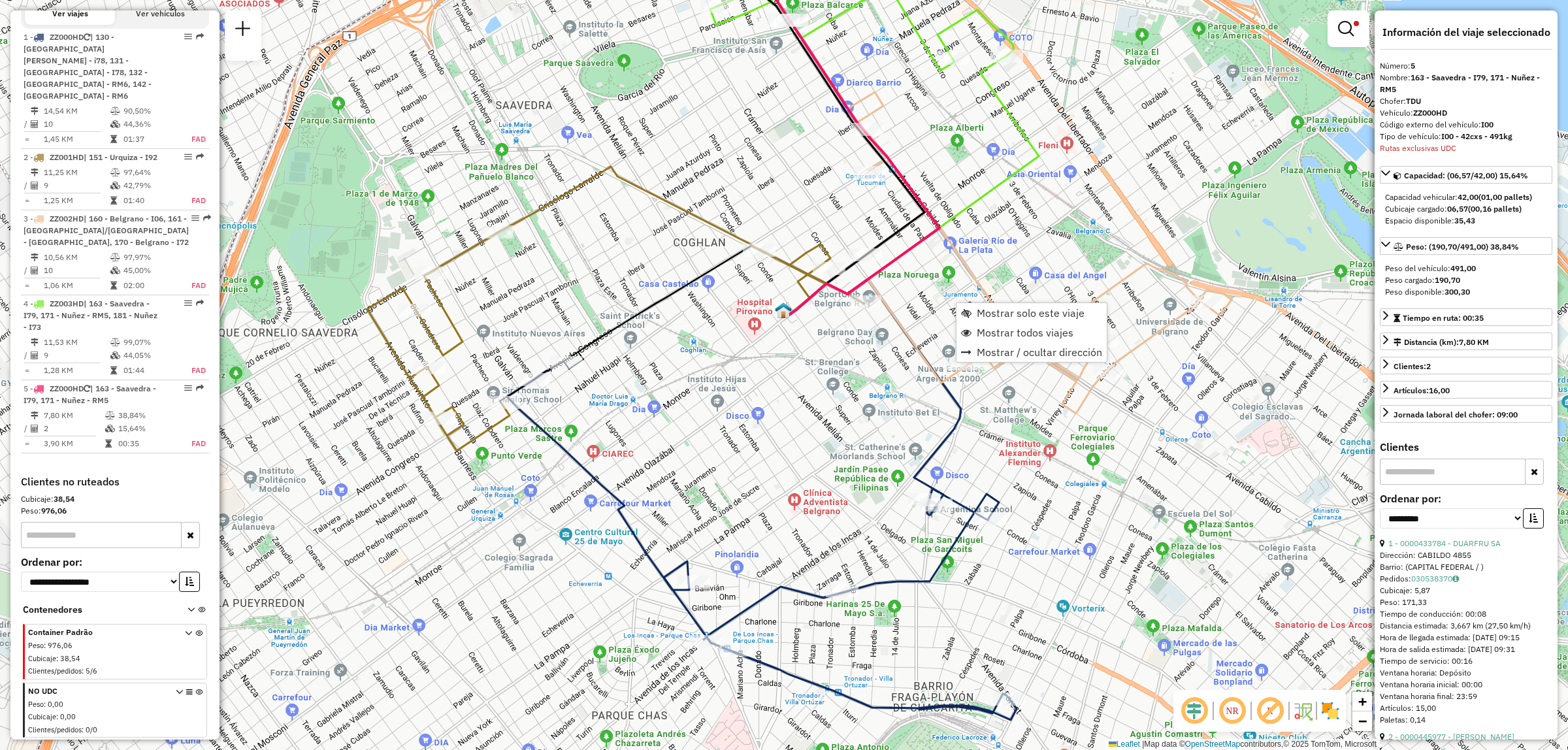
click at [1053, 396] on div "Limpiar filtros Ventana de servicio Día de servicio Capacidad Transportistas Ve…" at bounding box center [784, 375] width 1568 height 750
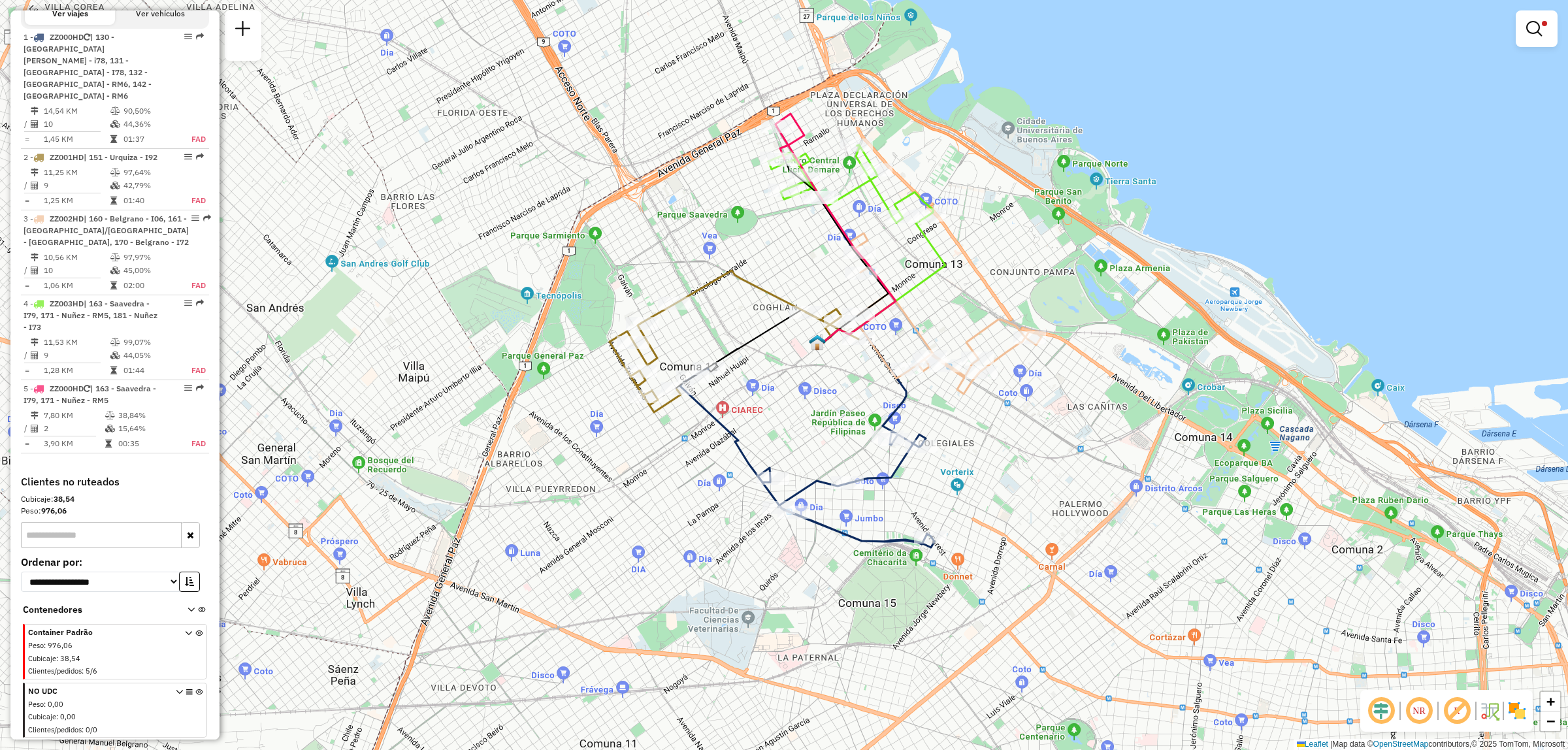
drag, startPoint x: 808, startPoint y: 374, endPoint x: 773, endPoint y: 402, distance: 44.8
click at [771, 406] on div "Limpiar filtros Ventana de servicio Día de servicio Capacidad Transportistas Ve…" at bounding box center [784, 375] width 1568 height 750
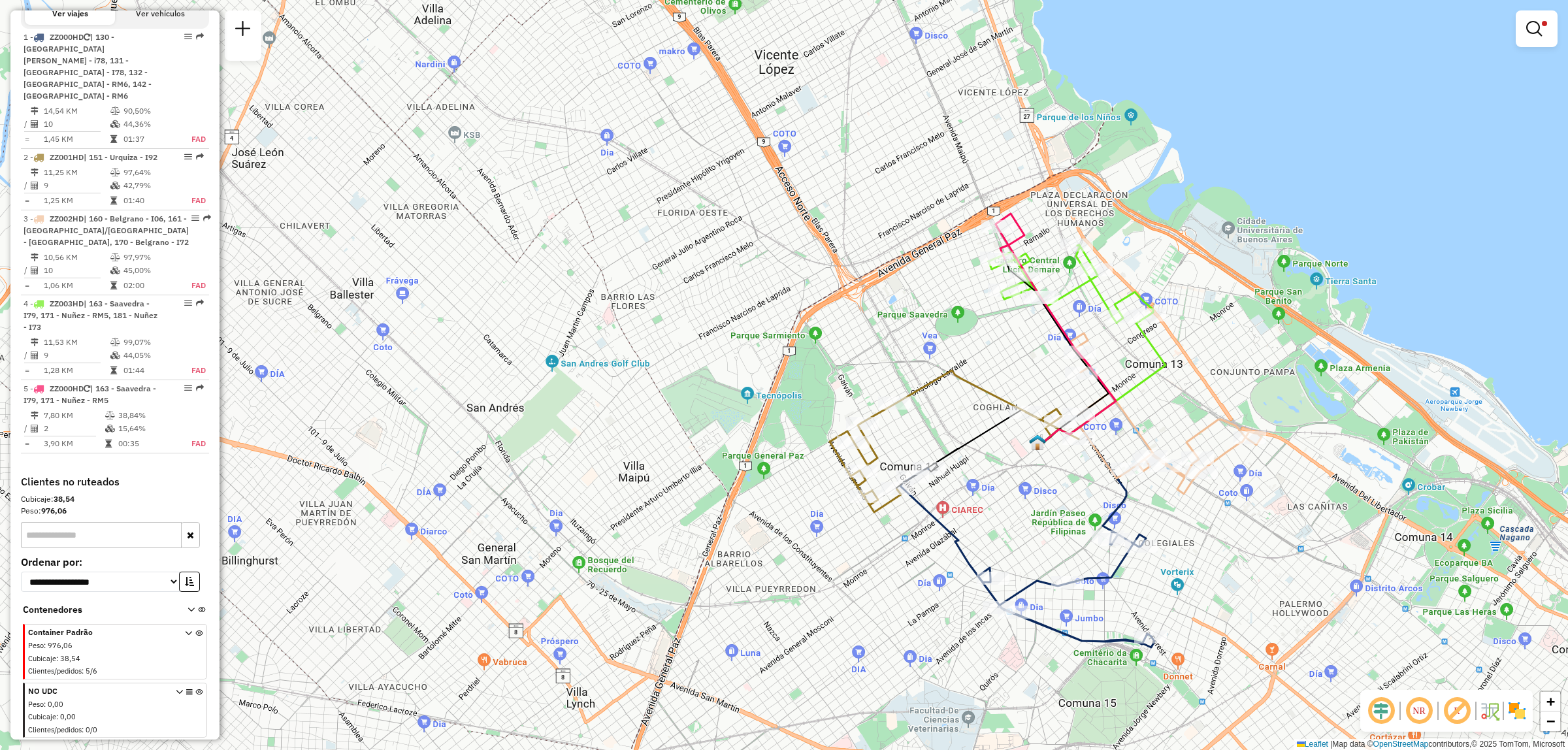
drag, startPoint x: 1125, startPoint y: 474, endPoint x: 1142, endPoint y: 435, distance: 42.5
click at [1141, 436] on div "Limpiar filtros Ventana de servicio Día de servicio Capacidad Transportistas Ve…" at bounding box center [784, 375] width 1568 height 750
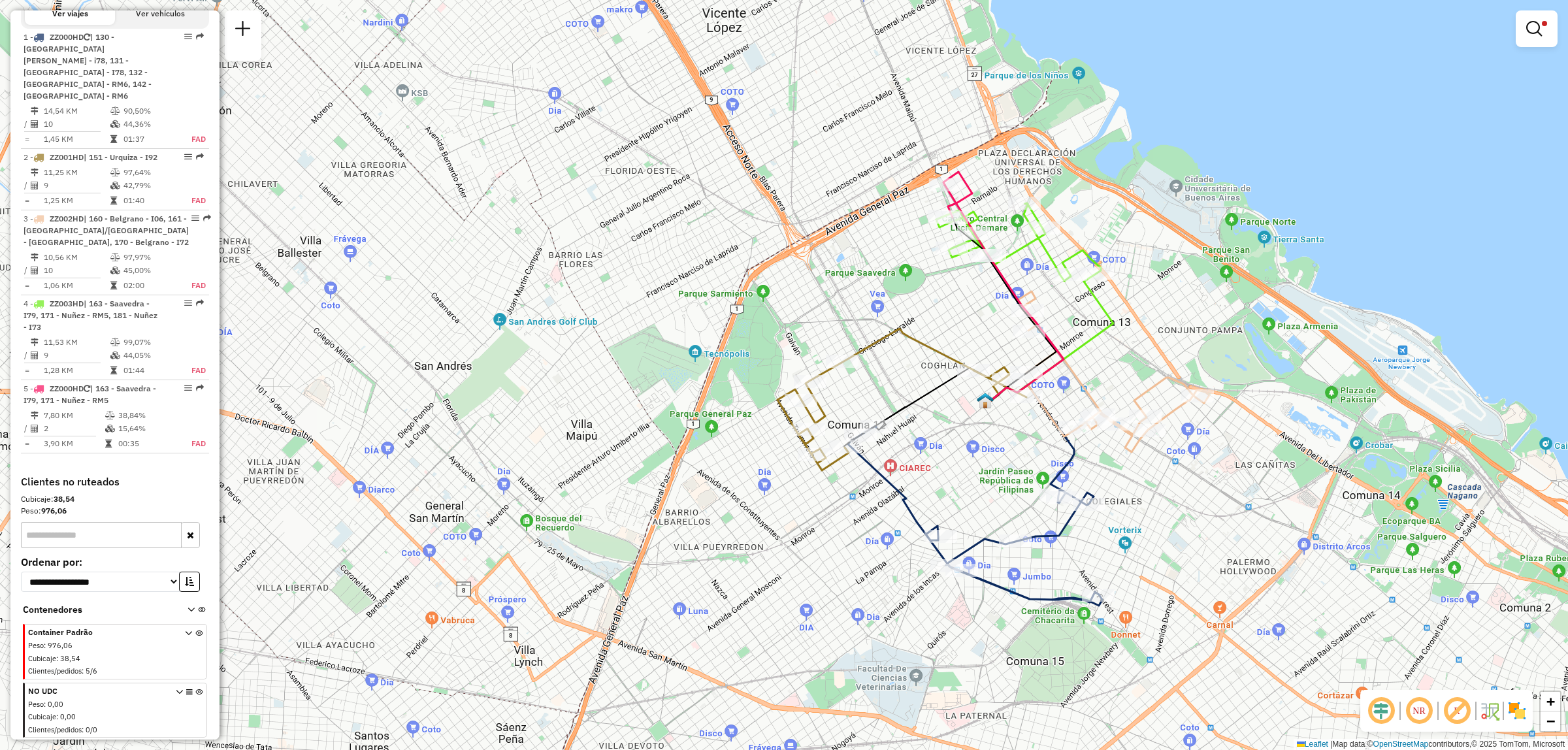
drag, startPoint x: 872, startPoint y: 596, endPoint x: 794, endPoint y: 562, distance: 85.1
click at [794, 562] on div "Limpiar filtros Ventana de servicio Día de servicio Capacidad Transportistas Ve…" at bounding box center [784, 375] width 1568 height 750
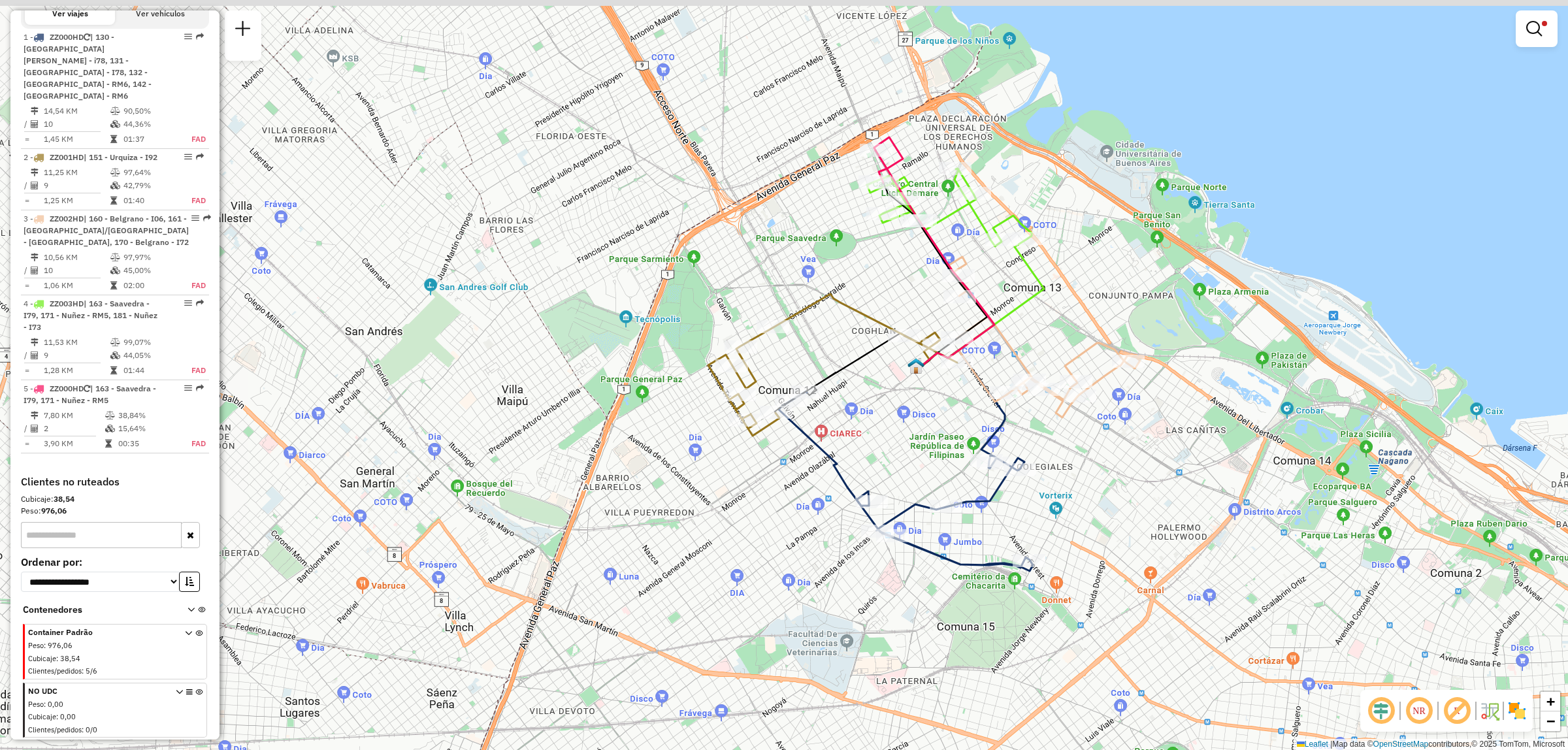
drag, startPoint x: 869, startPoint y: 331, endPoint x: 706, endPoint y: 347, distance: 163.8
click at [705, 346] on div "Limpiar filtros Ventana de servicio Día de servicio Capacidad Transportistas Ve…" at bounding box center [784, 375] width 1568 height 750
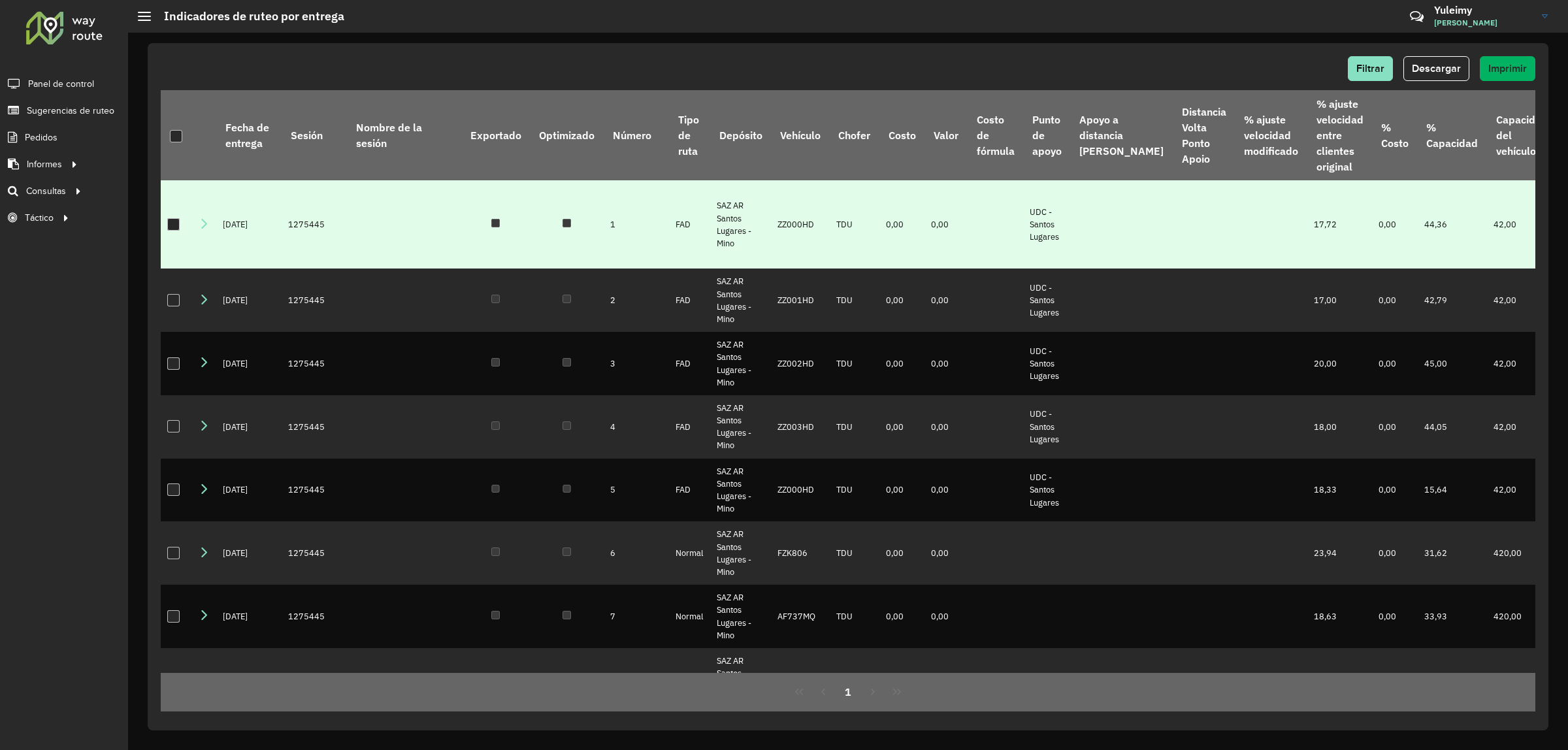
click at [167, 218] on div at bounding box center [174, 224] width 12 height 12
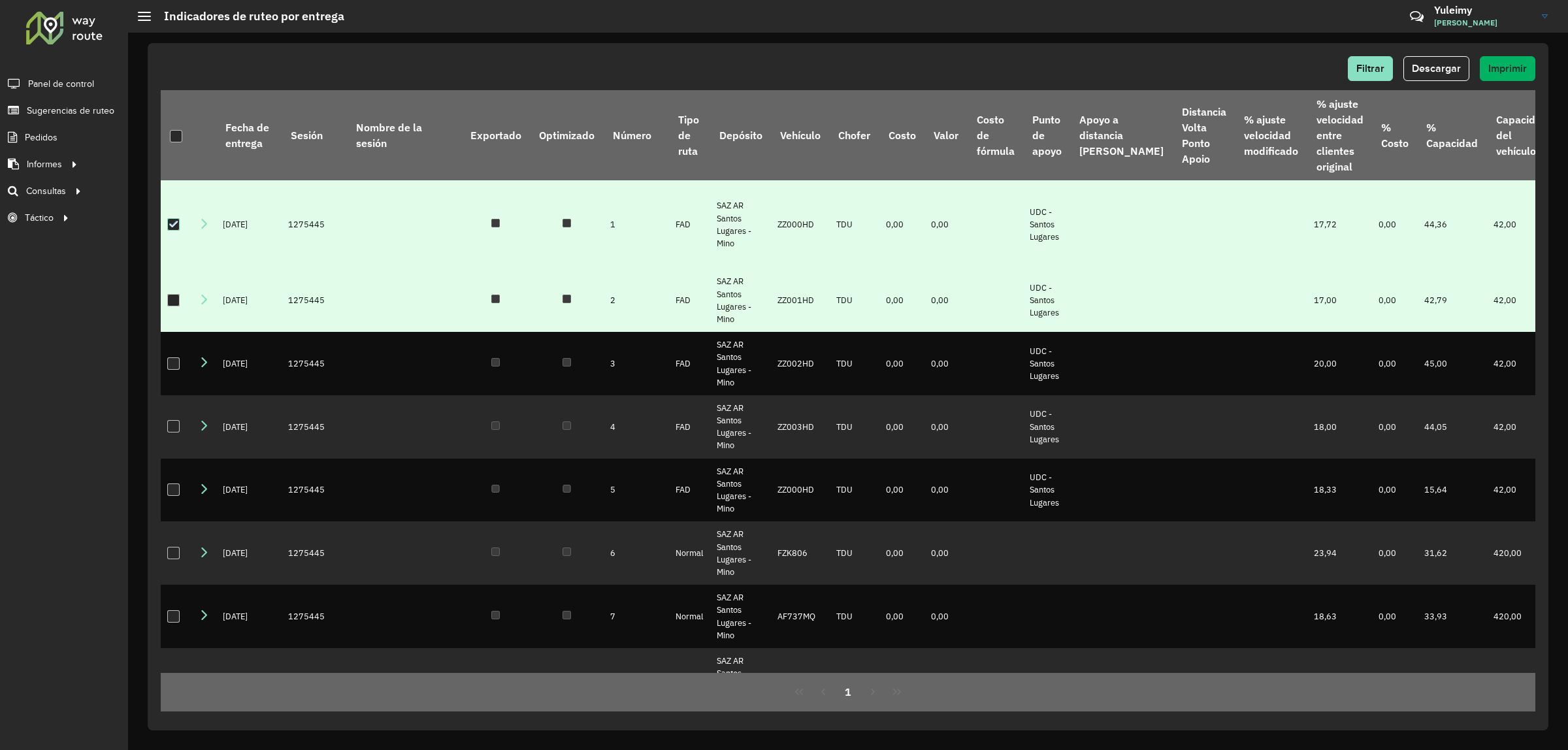
click at [171, 294] on div at bounding box center [174, 300] width 12 height 12
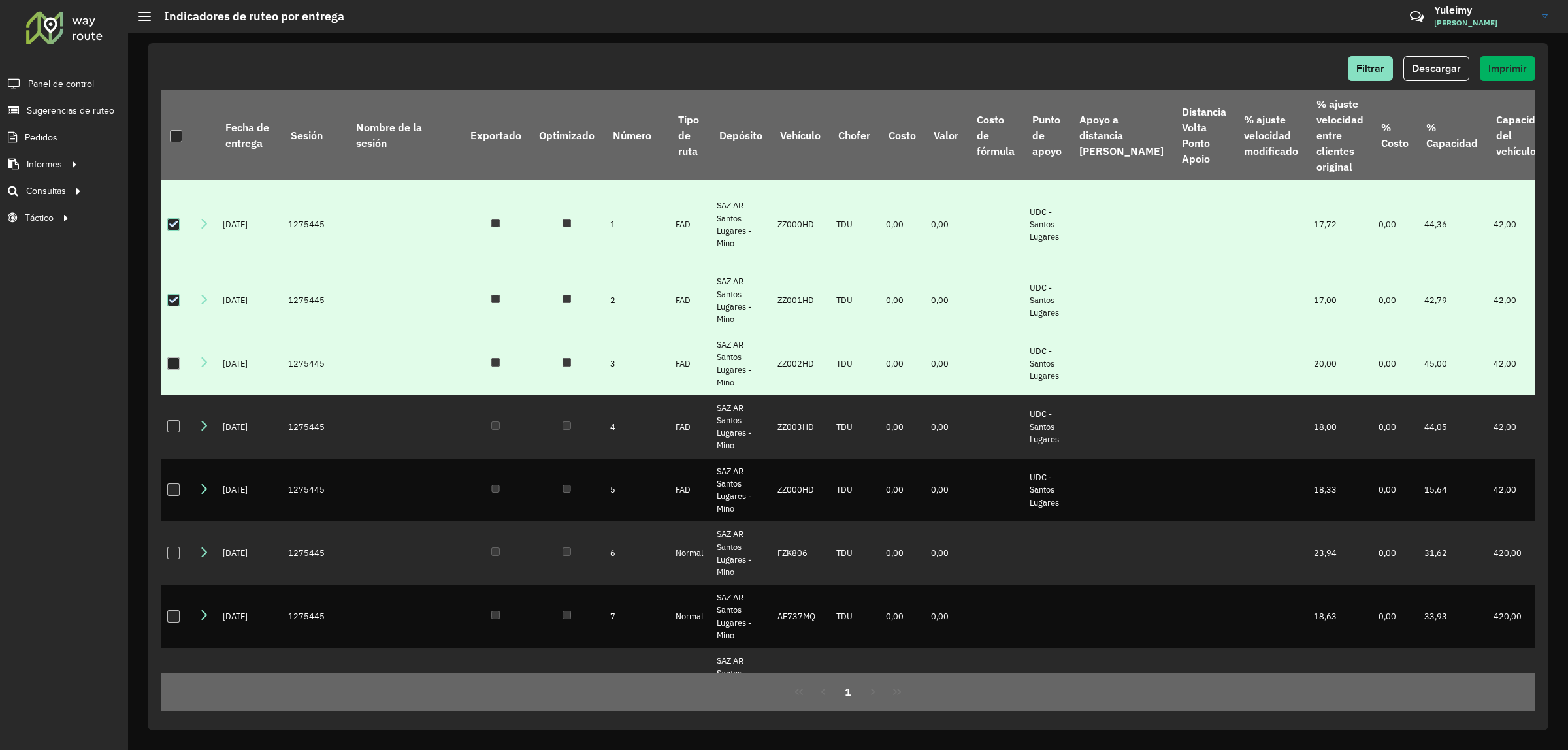
click at [176, 358] on div at bounding box center [174, 364] width 12 height 12
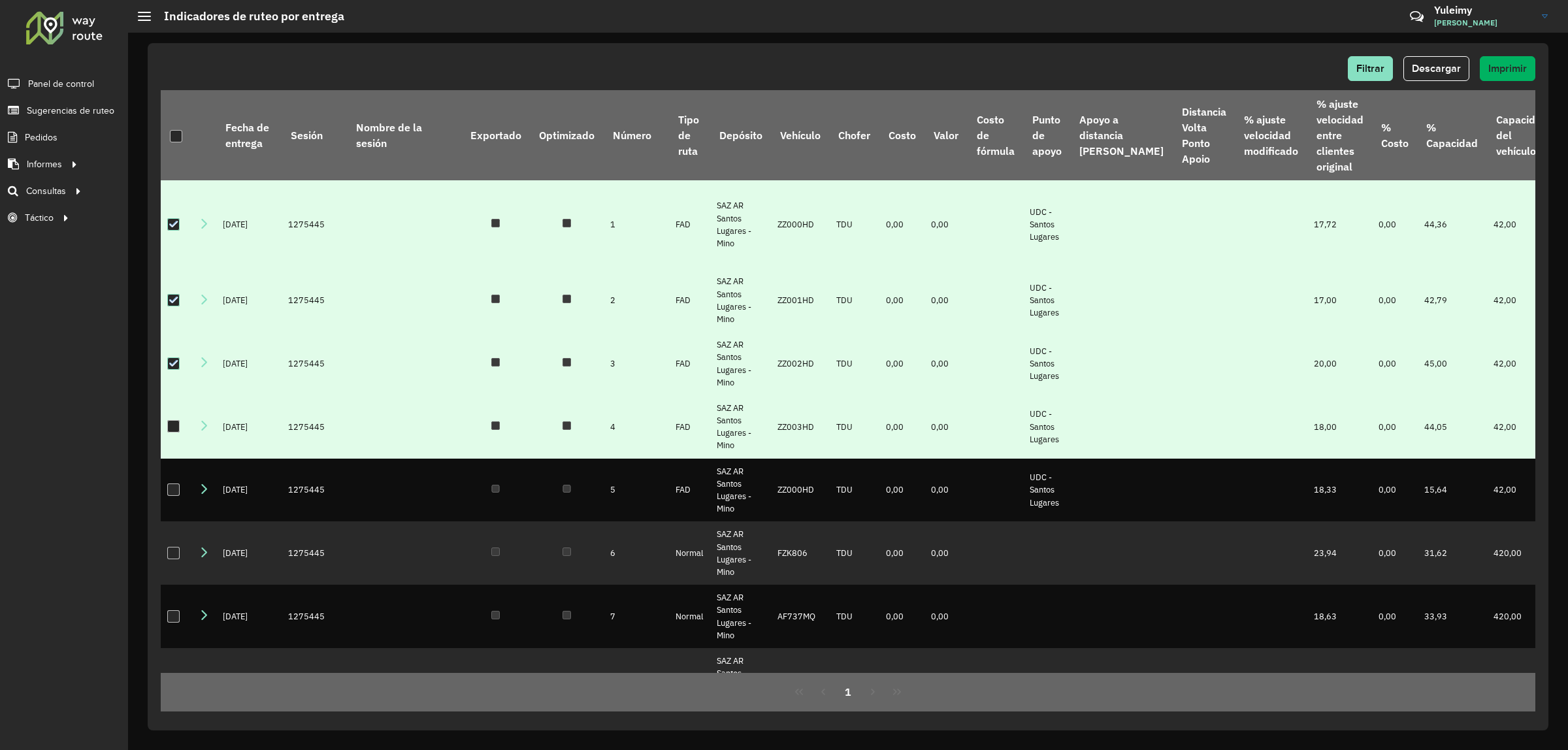
click at [175, 420] on div at bounding box center [174, 426] width 12 height 12
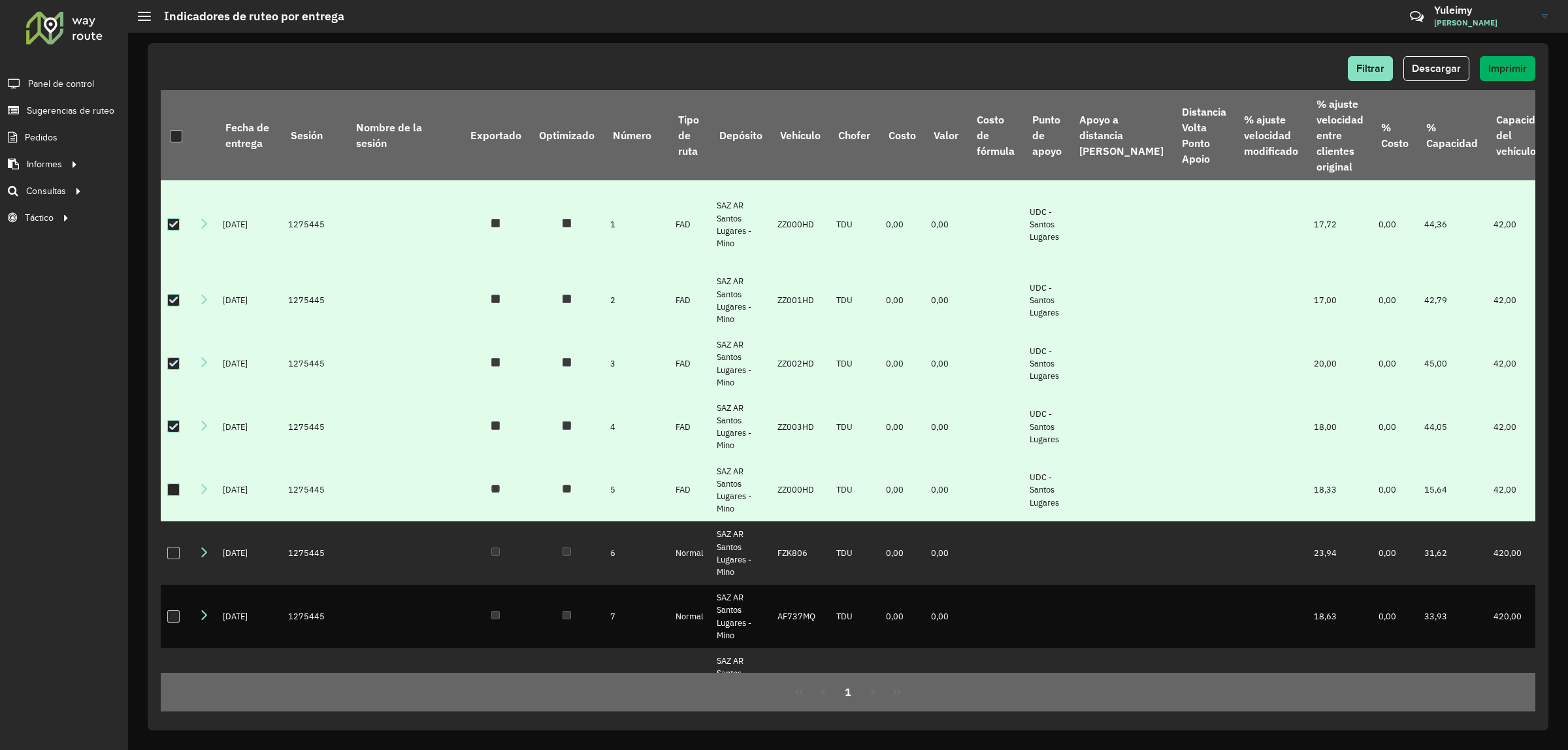
click at [174, 484] on div at bounding box center [174, 490] width 12 height 12
click at [1438, 64] on span "Descargar" at bounding box center [1436, 68] width 49 height 11
